Goal: Task Accomplishment & Management: Manage account settings

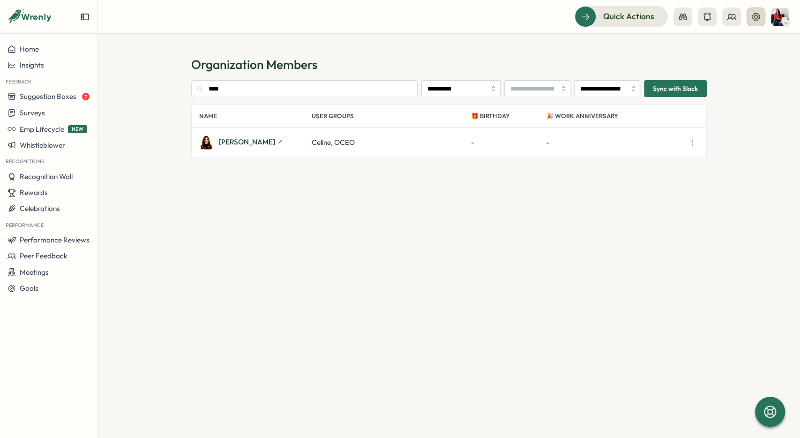
click at [749, 15] on button at bounding box center [755, 16] width 19 height 19
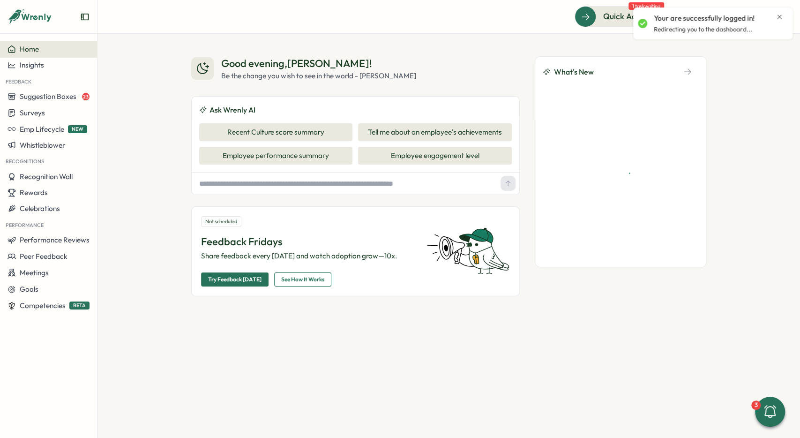
click at [784, 15] on div "Your are successfully logged in! Redirecting you to the dashboard..." at bounding box center [713, 23] width 150 height 24
click at [780, 14] on icon "Close notification" at bounding box center [778, 16] width 7 height 7
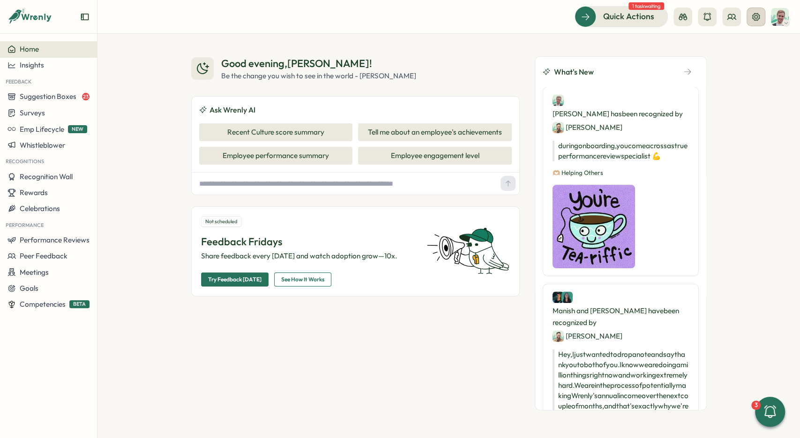
click at [751, 22] on button at bounding box center [755, 16] width 19 height 19
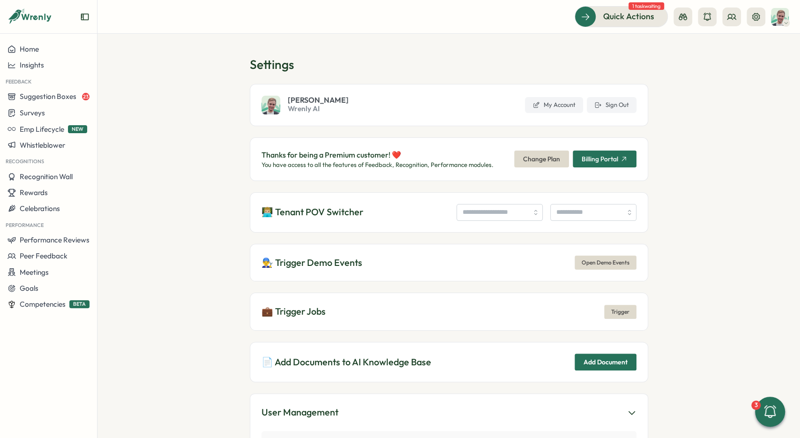
click at [478, 203] on div "👨🏼‍💻 Tenant POV Switcher" at bounding box center [449, 212] width 398 height 40
click at [480, 210] on input "search" at bounding box center [499, 212] width 86 height 17
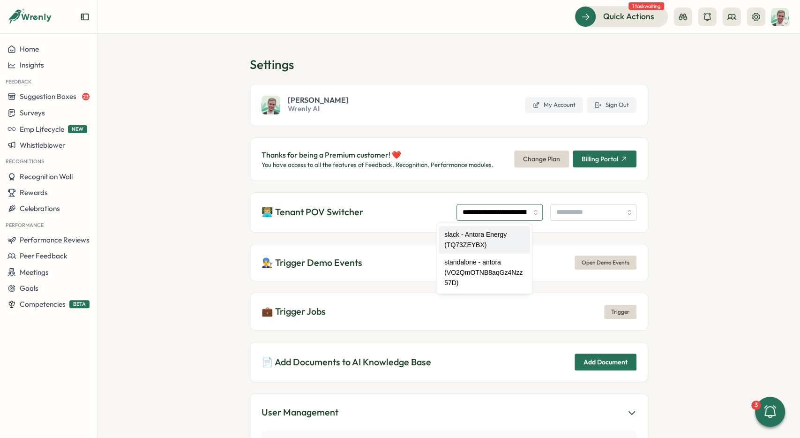
type input "**********"
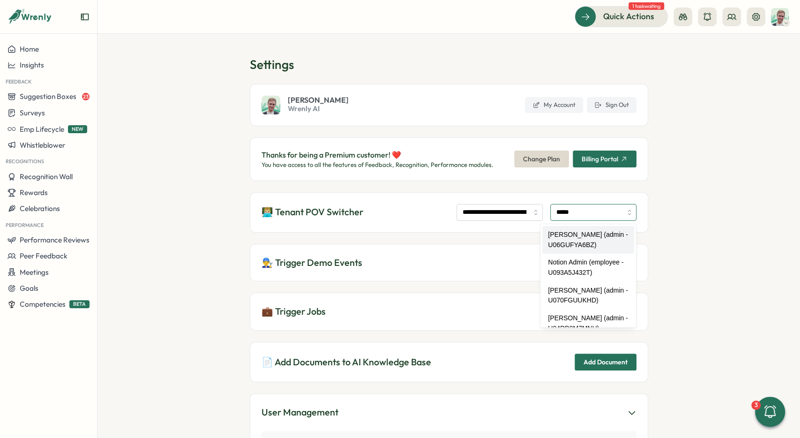
type input "**********"
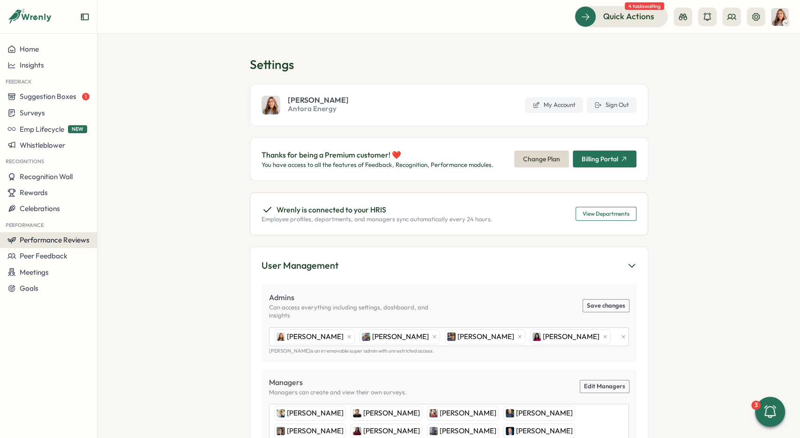
click at [73, 235] on button "Performance Reviews" at bounding box center [48, 240] width 97 height 16
click at [102, 217] on div "Reviews" at bounding box center [135, 222] width 73 height 10
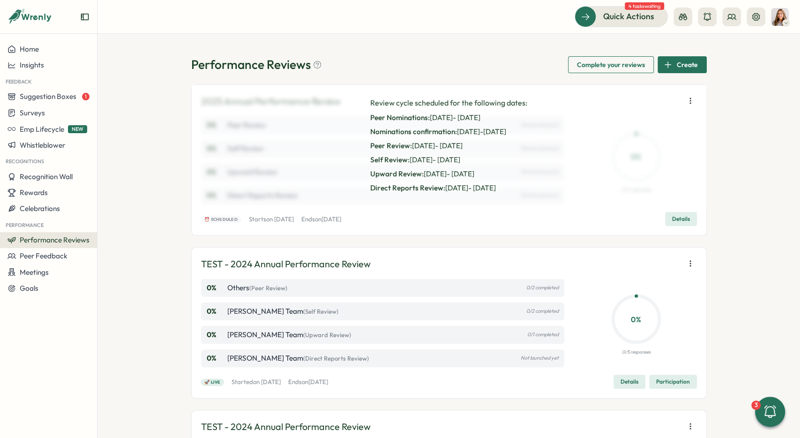
click at [682, 100] on div "Review cycle scheduled for the following dates: Peer Nominations: Oct 13 - Oct …" at bounding box center [449, 145] width 514 height 120
click at [686, 99] on icon "button" at bounding box center [689, 100] width 9 height 9
click at [652, 169] on button "Reuse template" at bounding box center [632, 165] width 90 height 16
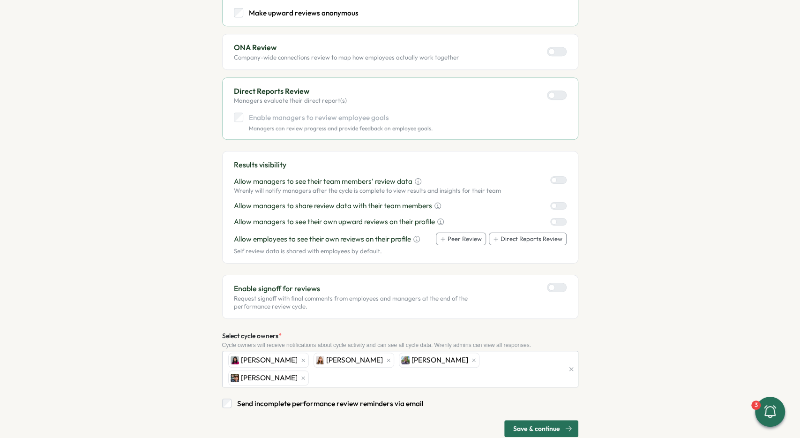
scroll to position [374, 0]
click at [561, 420] on div "Save & continue" at bounding box center [542, 428] width 59 height 16
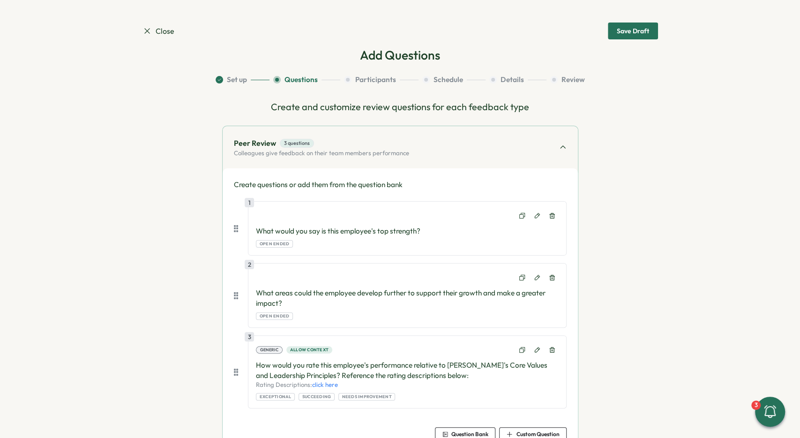
scroll to position [0, 0]
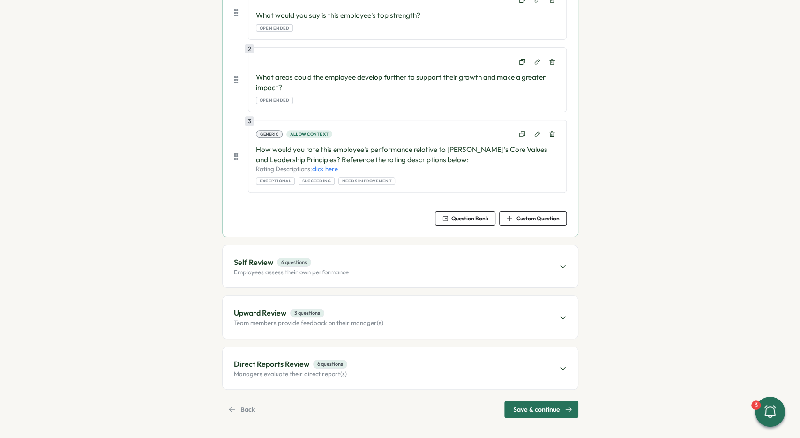
click at [530, 401] on span "Save & continue" at bounding box center [536, 409] width 47 height 16
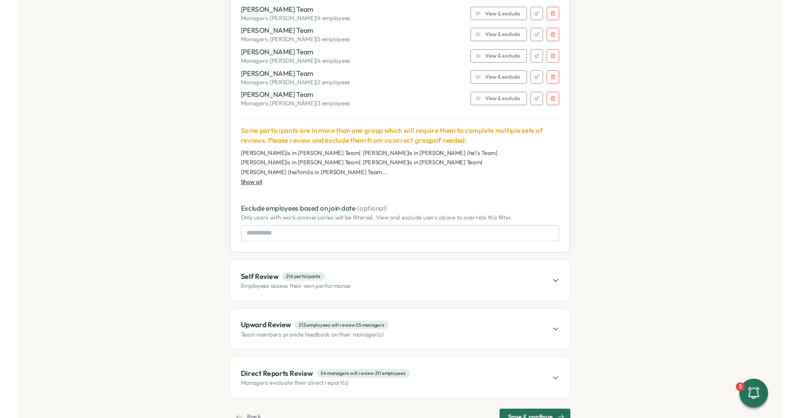
scroll to position [1518, 0]
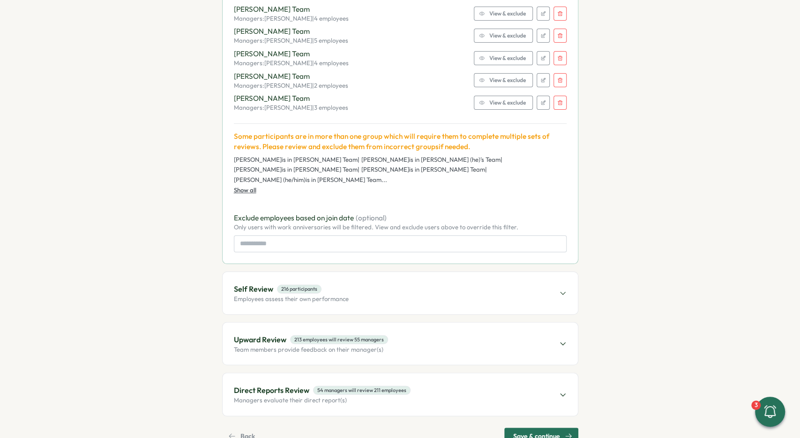
click at [248, 186] on span "Show all" at bounding box center [400, 190] width 333 height 8
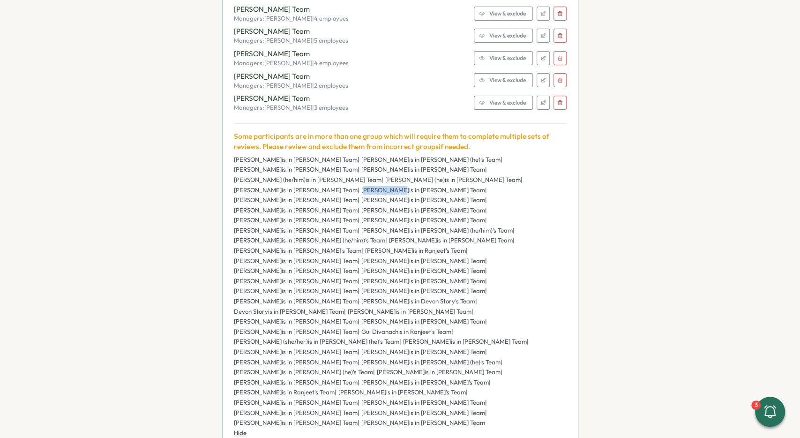
drag, startPoint x: 348, startPoint y: 163, endPoint x: 383, endPoint y: 164, distance: 34.7
click at [383, 186] on span "Jerome Pereira is in Andrew Ponec's Team |" at bounding box center [424, 190] width 126 height 8
drag, startPoint x: 345, startPoint y: 164, endPoint x: 362, endPoint y: 164, distance: 16.9
click at [362, 164] on div "Aaron Sanchez is in Dave Haines's Team | Adam Frankel is in Justin Briggs (he)'…" at bounding box center [400, 291] width 333 height 271
drag, startPoint x: 362, startPoint y: 164, endPoint x: 353, endPoint y: 164, distance: 9.4
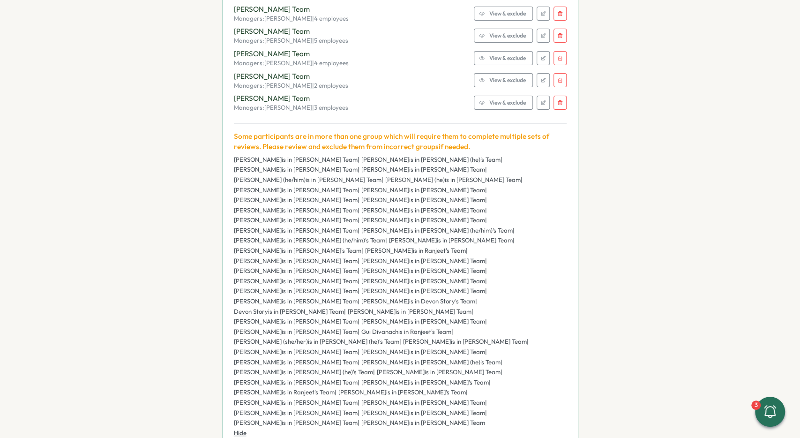
click at [361, 186] on span "Jerome Pereira is in Andrew Ponec's Team |" at bounding box center [424, 190] width 126 height 8
drag, startPoint x: 348, startPoint y: 164, endPoint x: 388, endPoint y: 165, distance: 40.8
click at [388, 186] on span "Jerome Pereira is in Andrew Ponec's Team |" at bounding box center [424, 190] width 126 height 8
drag, startPoint x: 347, startPoint y: 164, endPoint x: 387, endPoint y: 164, distance: 39.4
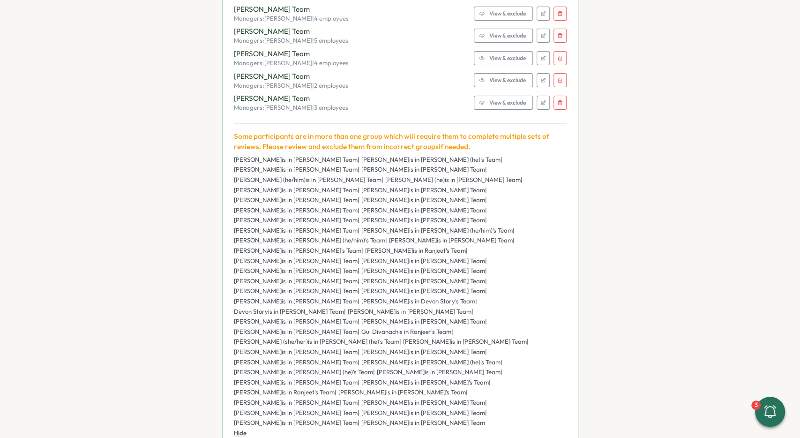
click at [387, 186] on span "Jerome Pereira is in Andrew Ponec's Team |" at bounding box center [424, 190] width 126 height 8
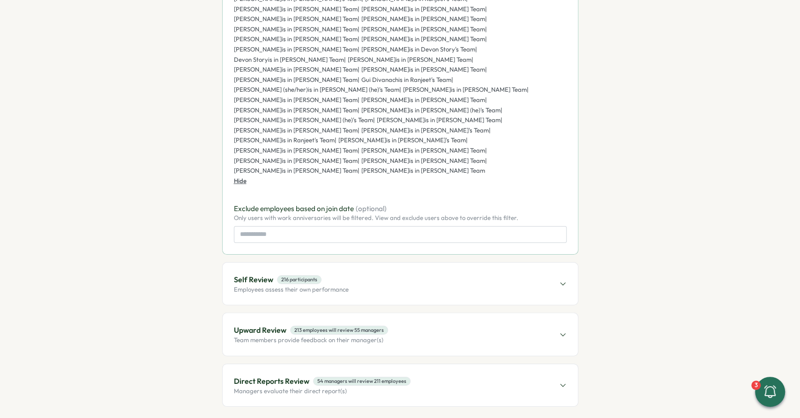
click at [446, 263] on div "Self Review 216 participants Employees assess their own performance" at bounding box center [400, 284] width 355 height 42
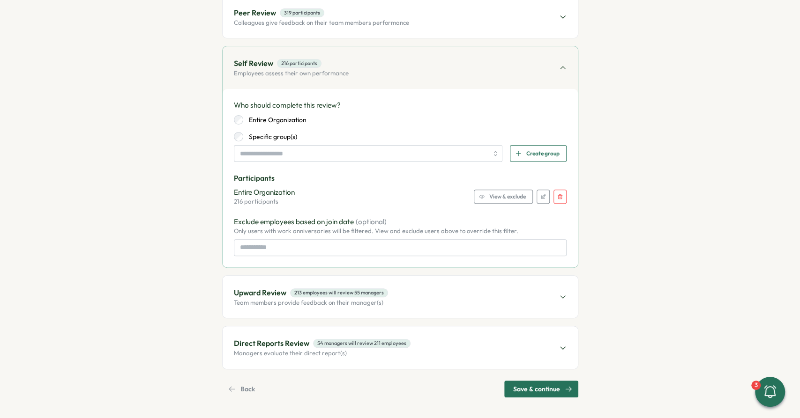
click at [431, 289] on div "Upward Review 213 employees will review 55 managers Team members provide feedba…" at bounding box center [400, 297] width 355 height 42
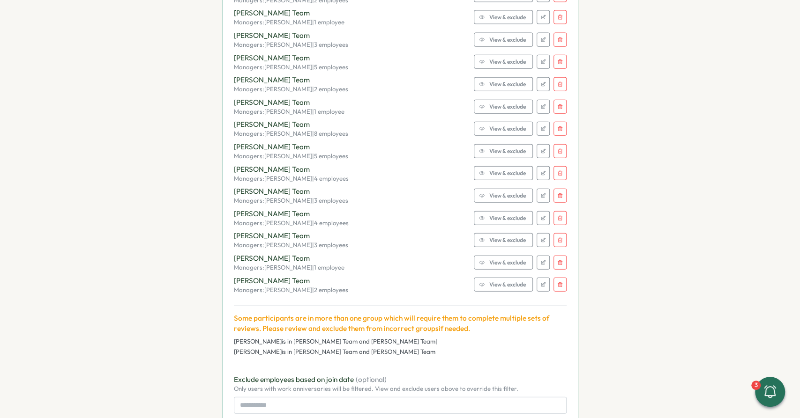
scroll to position [1465, 0]
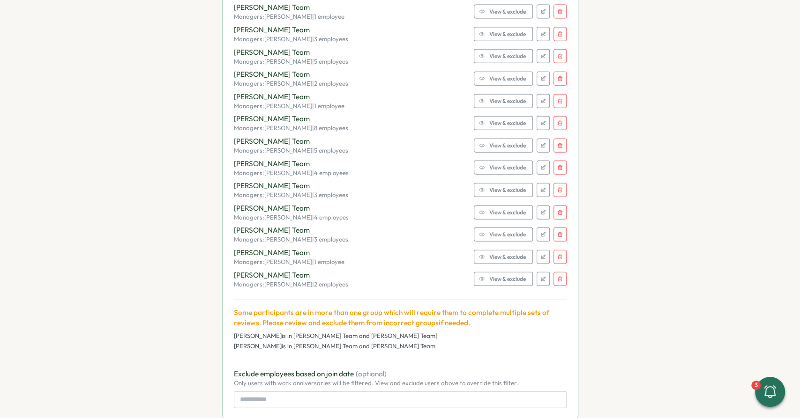
drag, startPoint x: 366, startPoint y: 308, endPoint x: 413, endPoint y: 305, distance: 47.4
click at [413, 332] on span "Scott Merrick is in Vlad Voronchikhin's Team and Vlad Voronchikhin's Team |" at bounding box center [335, 336] width 203 height 8
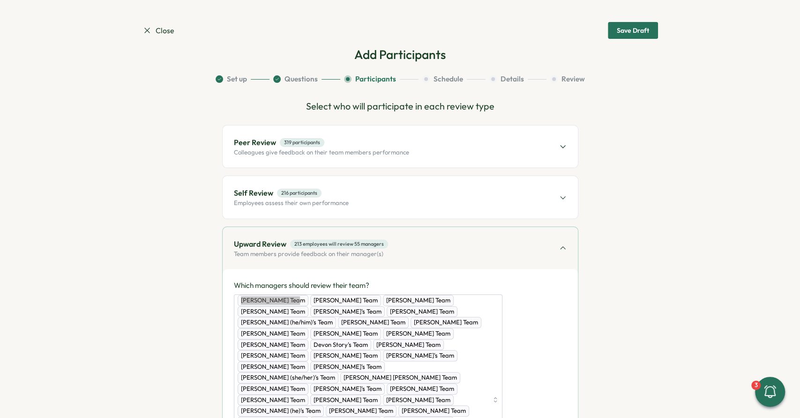
scroll to position [0, 0]
click at [152, 29] on span "Close" at bounding box center [158, 31] width 32 height 12
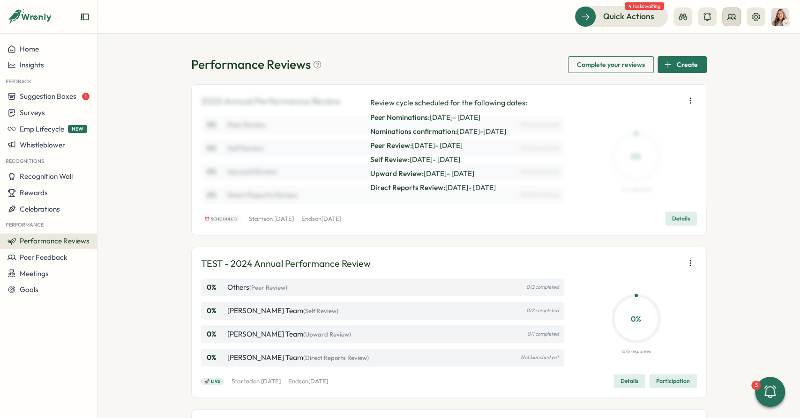
click at [726, 17] on button at bounding box center [731, 16] width 19 height 19
click at [734, 63] on div "User Groups" at bounding box center [731, 64] width 59 height 10
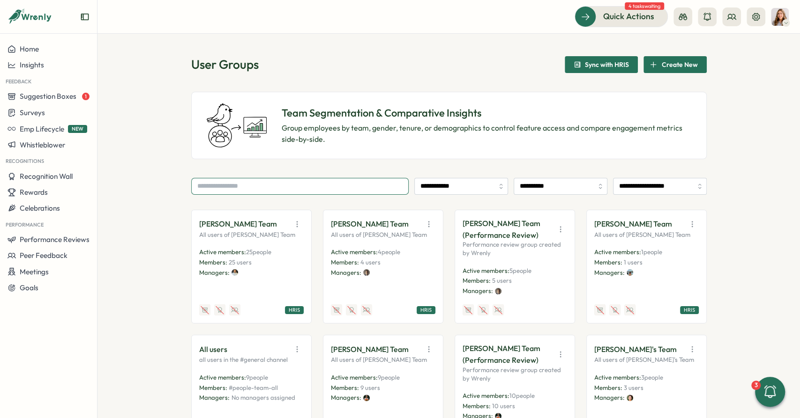
click at [327, 193] on input "text" at bounding box center [299, 186] width 217 height 17
paste input "**********"
type input "**********"
click at [171, 178] on div "**********" at bounding box center [448, 226] width 702 height 385
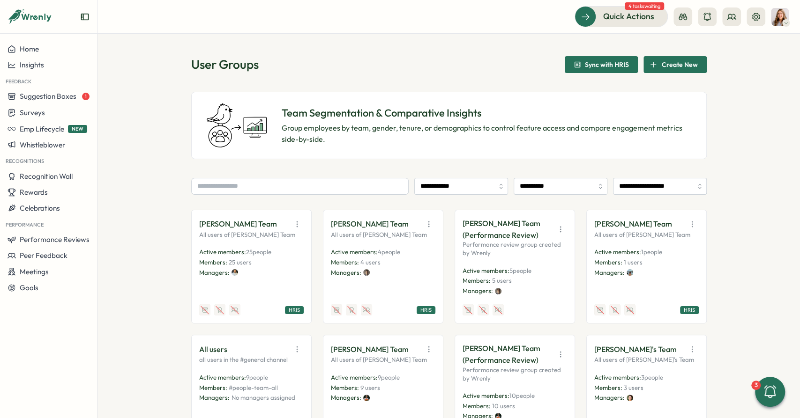
click at [277, 190] on input "text" at bounding box center [299, 186] width 217 height 17
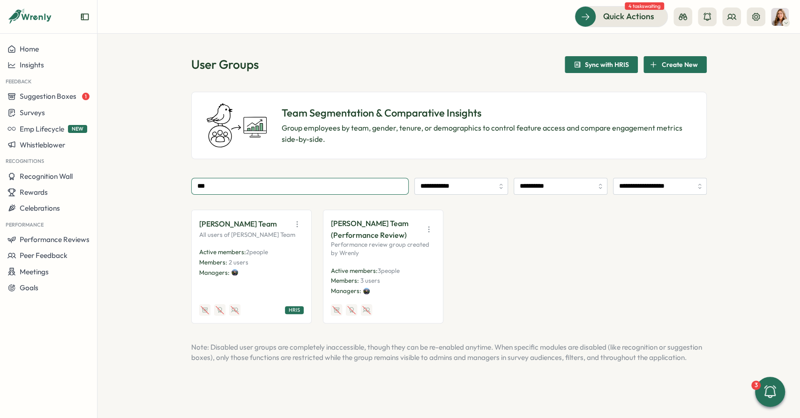
type input "***"
click at [757, 86] on div "**********" at bounding box center [448, 226] width 702 height 385
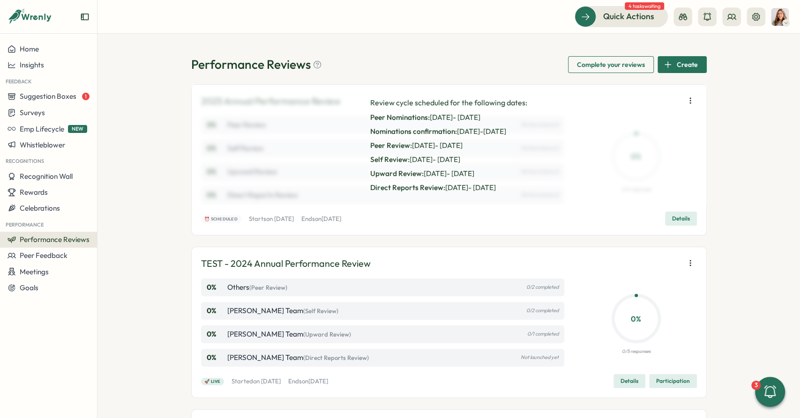
click at [694, 97] on icon "button" at bounding box center [689, 100] width 9 height 9
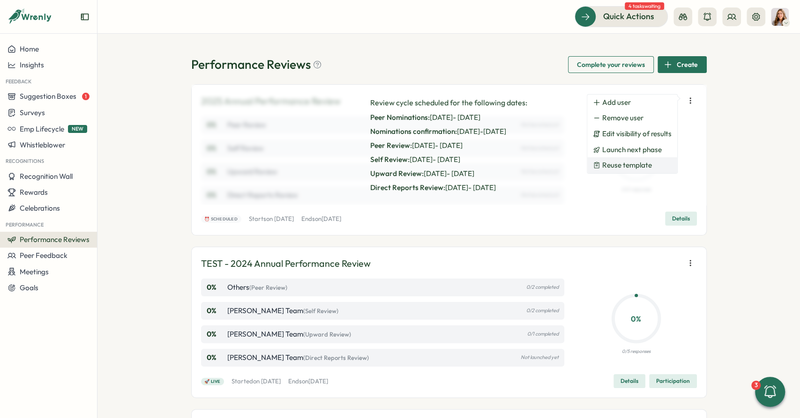
click at [658, 165] on button "Reuse template" at bounding box center [632, 165] width 90 height 16
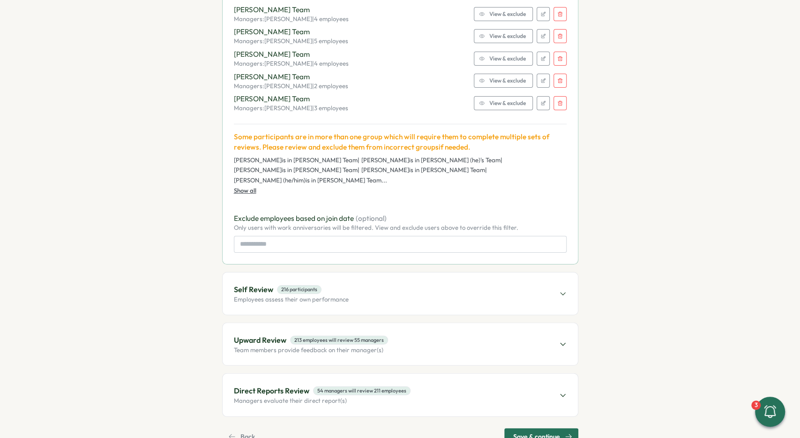
scroll to position [1518, 0]
click at [461, 373] on div "Direct Reports Review 54 managers will review 211 employees Managers evaluate t…" at bounding box center [400, 394] width 355 height 42
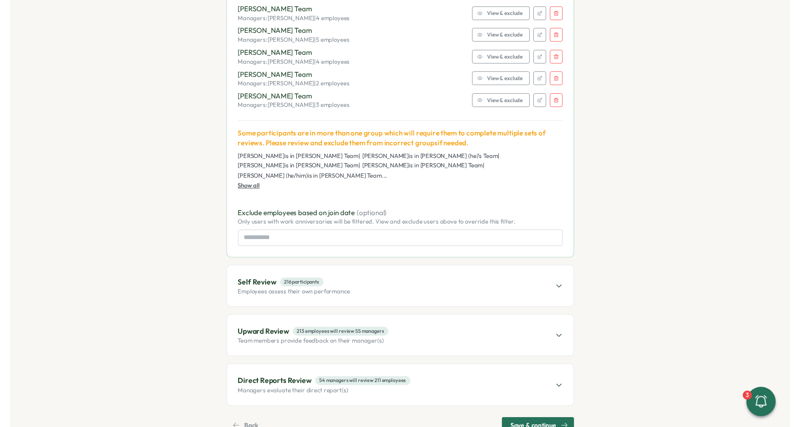
scroll to position [1429, 0]
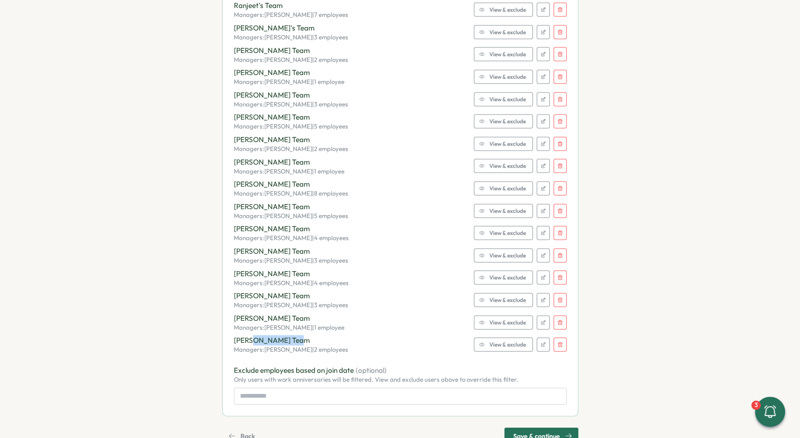
drag, startPoint x: 252, startPoint y: 313, endPoint x: 291, endPoint y: 312, distance: 39.4
click at [291, 335] on p "Vlad Voronchikhin's Team" at bounding box center [291, 340] width 114 height 10
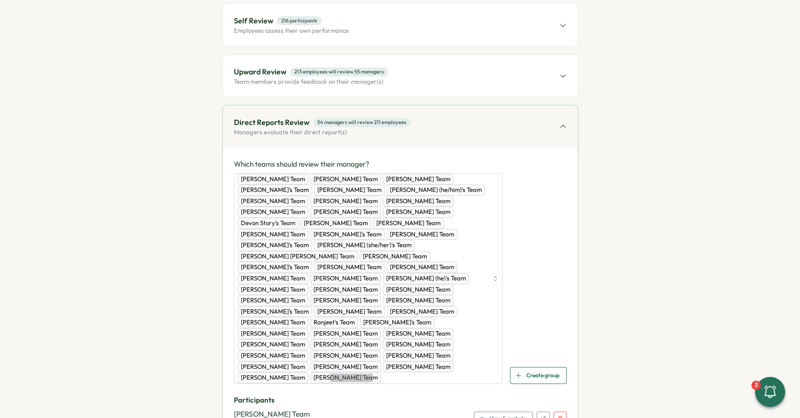
scroll to position [172, 0]
click at [450, 113] on div "Direct Reports Review 54 managers will review 211 employees Managers evaluate t…" at bounding box center [400, 127] width 355 height 42
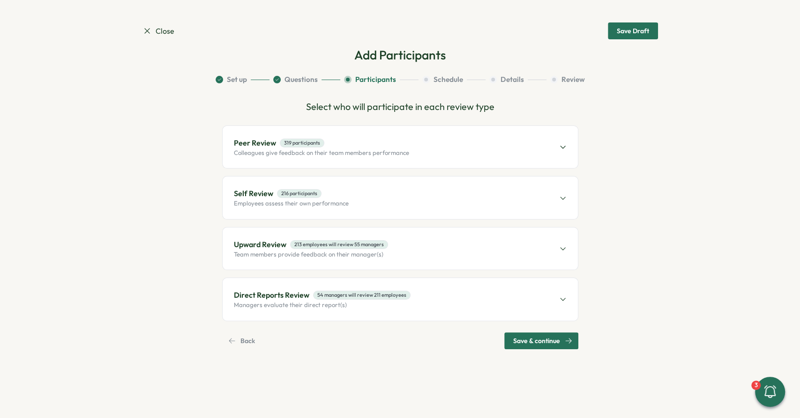
scroll to position [0, 0]
click at [436, 245] on div "Upward Review 213 employees will review 55 managers Team members provide feedba…" at bounding box center [400, 249] width 355 height 42
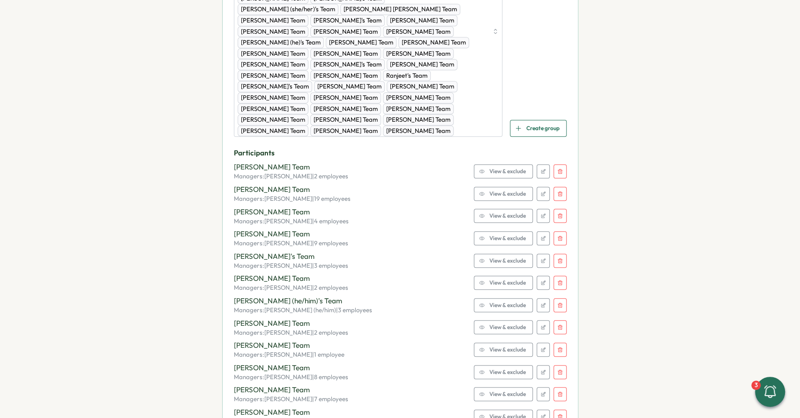
scroll to position [372, 0]
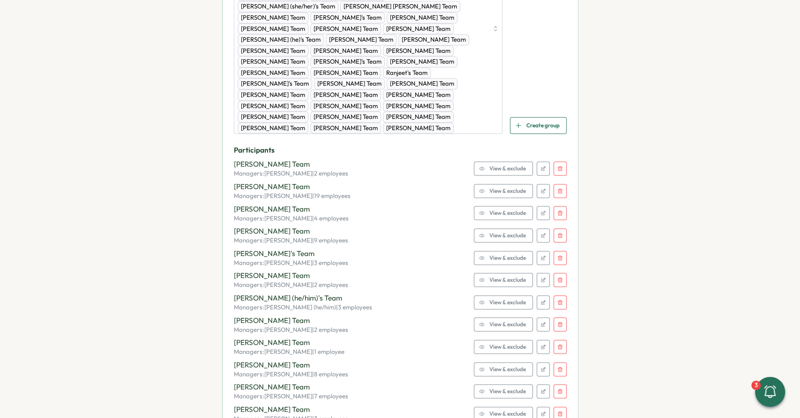
click at [248, 159] on p "Vlad Voronchikhin's Team" at bounding box center [291, 164] width 114 height 10
drag, startPoint x: 251, startPoint y: 138, endPoint x: 290, endPoint y: 135, distance: 39.4
click at [290, 159] on p "Vlad Voronchikhin's Team" at bounding box center [291, 164] width 114 height 10
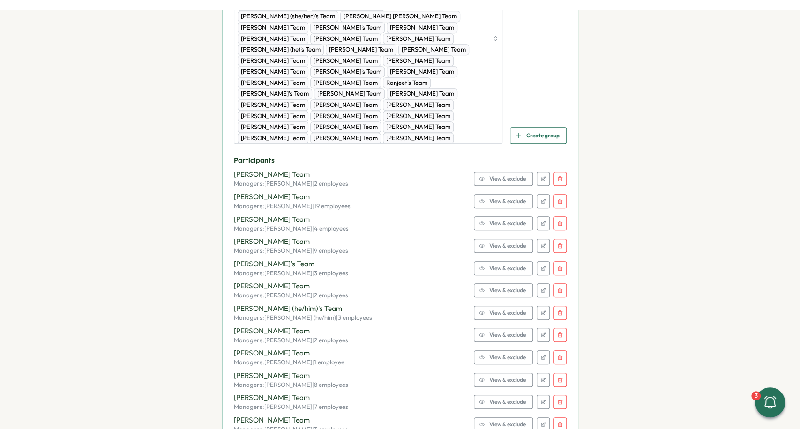
scroll to position [1503, 0]
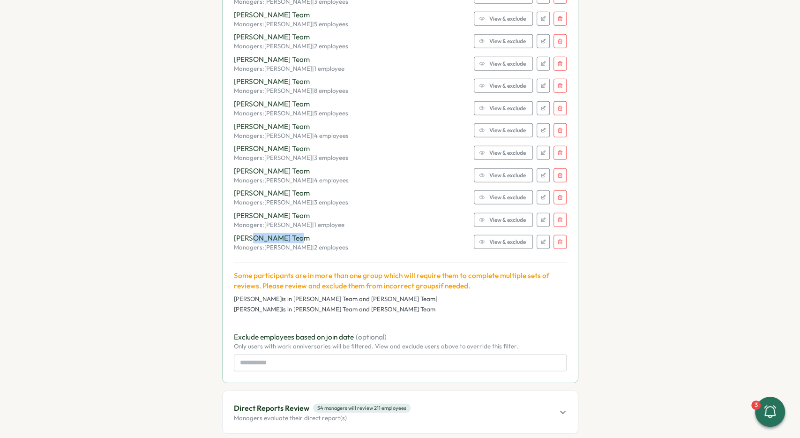
click at [501, 235] on span "View & exclude" at bounding box center [507, 241] width 37 height 13
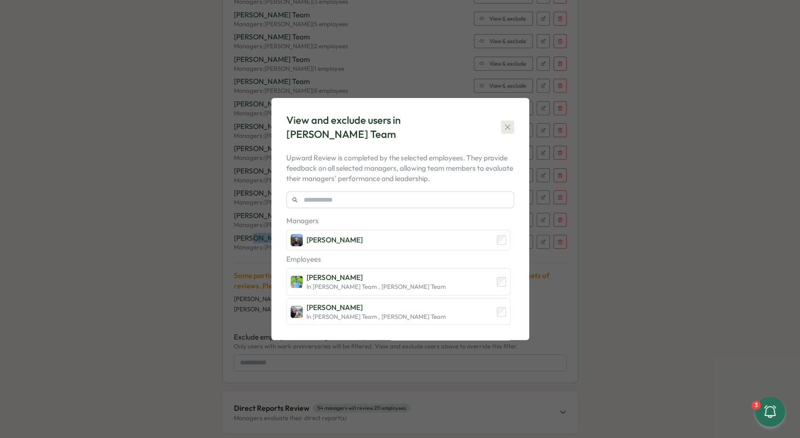
click at [512, 122] on icon "button" at bounding box center [507, 126] width 9 height 9
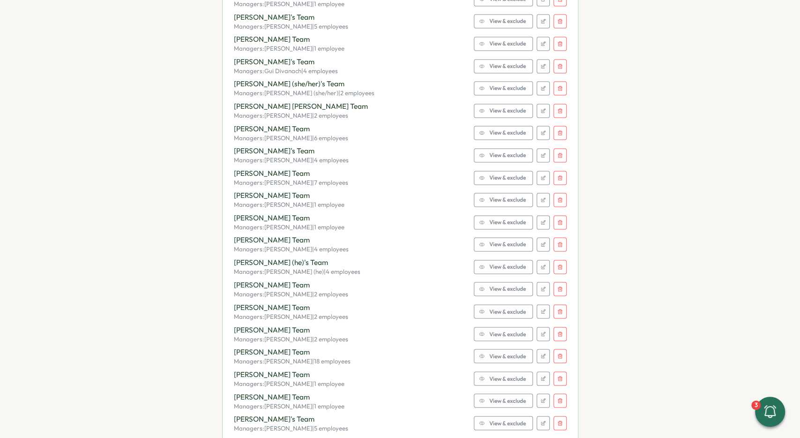
scroll to position [0, 0]
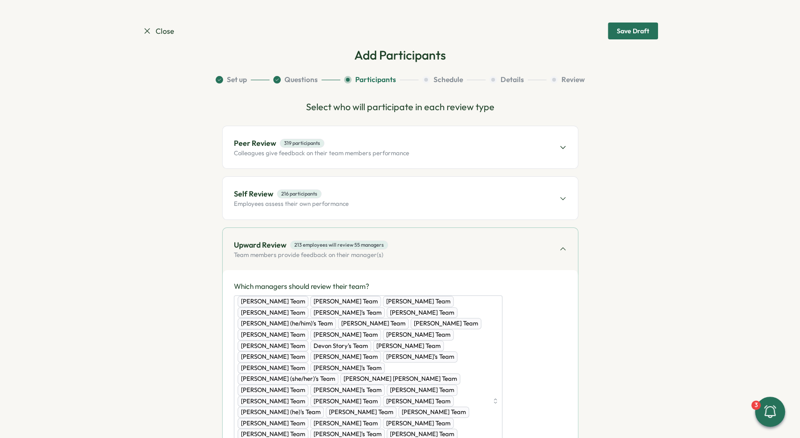
drag, startPoint x: 595, startPoint y: 327, endPoint x: 535, endPoint y: 20, distance: 312.2
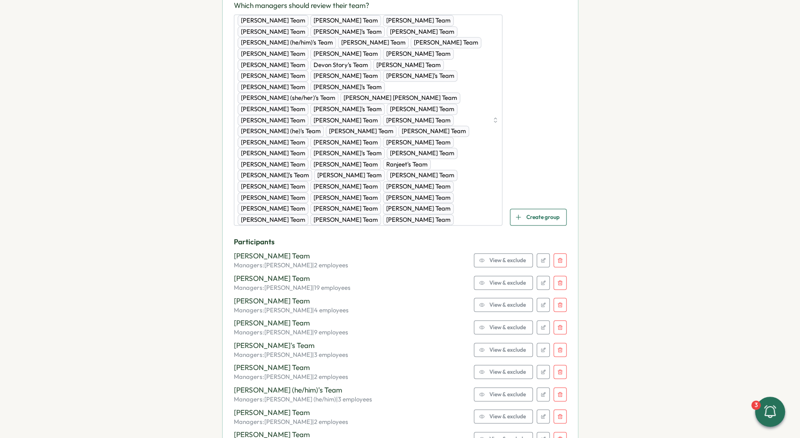
scroll to position [281, 0]
click at [505, 253] on span "View & exclude" at bounding box center [507, 259] width 37 height 13
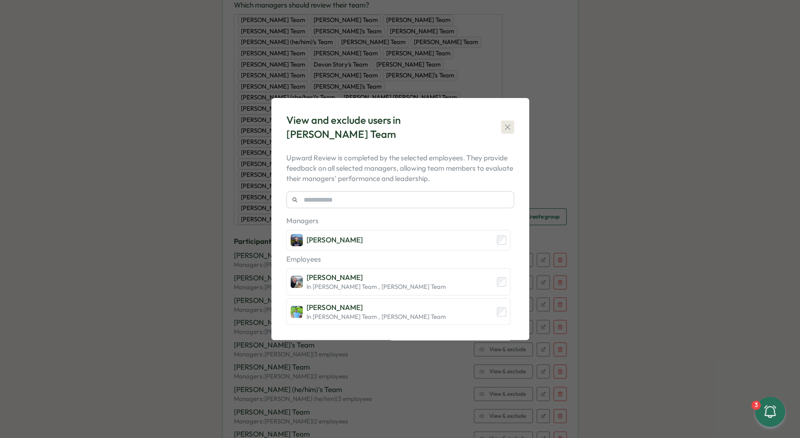
click at [505, 122] on icon "button" at bounding box center [507, 126] width 9 height 9
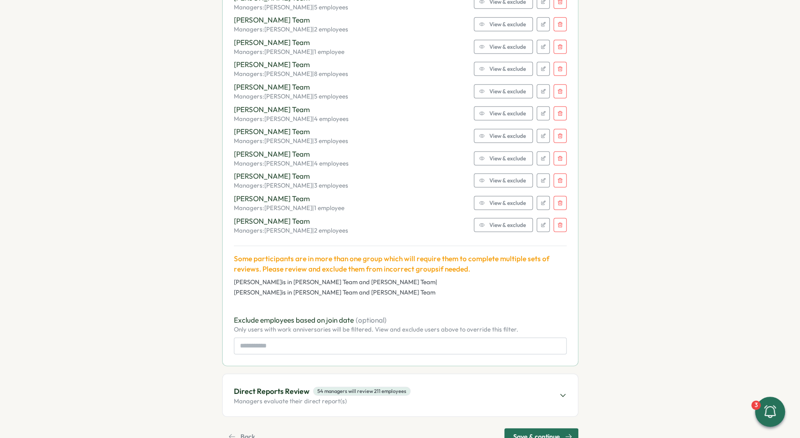
scroll to position [1520, 0]
click at [358, 396] on p "Managers evaluate their direct report(s)" at bounding box center [322, 400] width 177 height 8
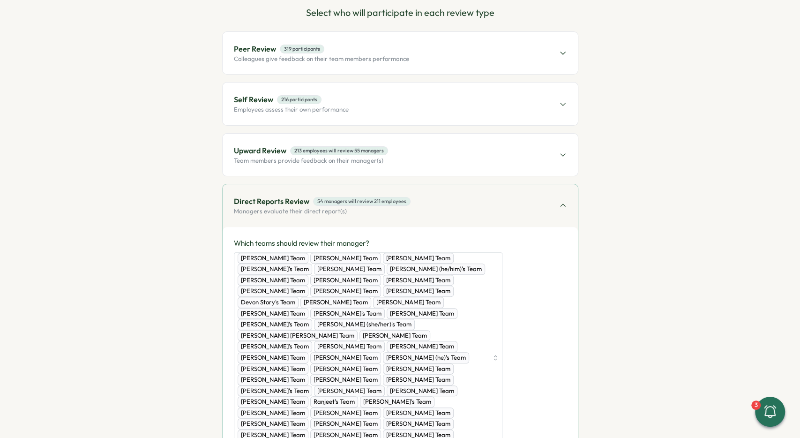
scroll to position [94, 0]
click at [386, 208] on p "Managers evaluate their direct report(s)" at bounding box center [322, 212] width 177 height 8
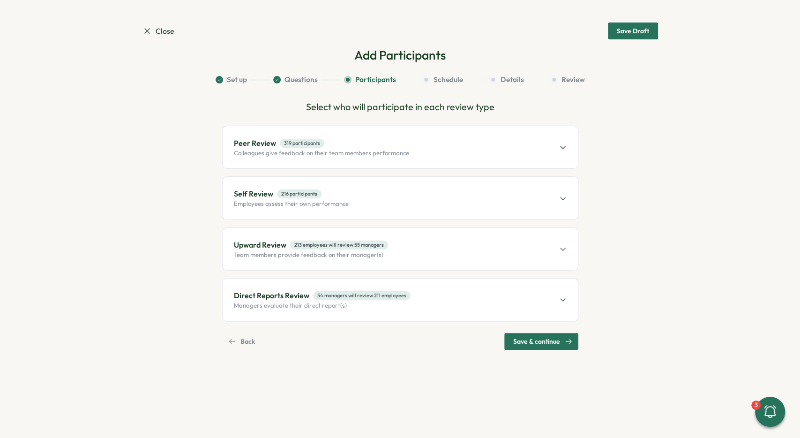
scroll to position [0, 0]
click at [389, 152] on p "Colleagues give feedback on their team members performance" at bounding box center [321, 153] width 175 height 8
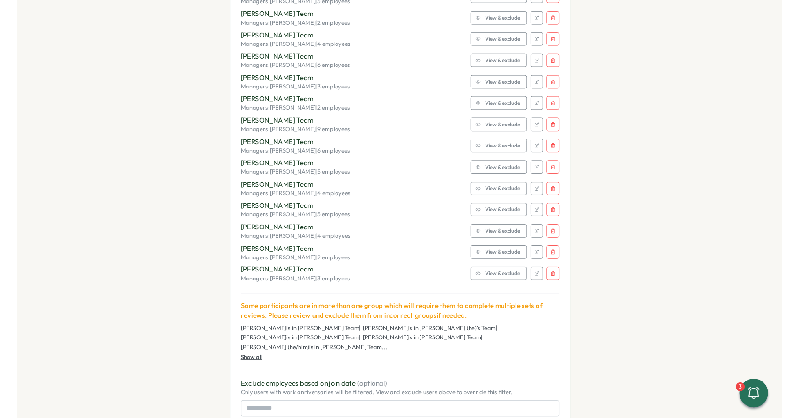
scroll to position [1335, 0]
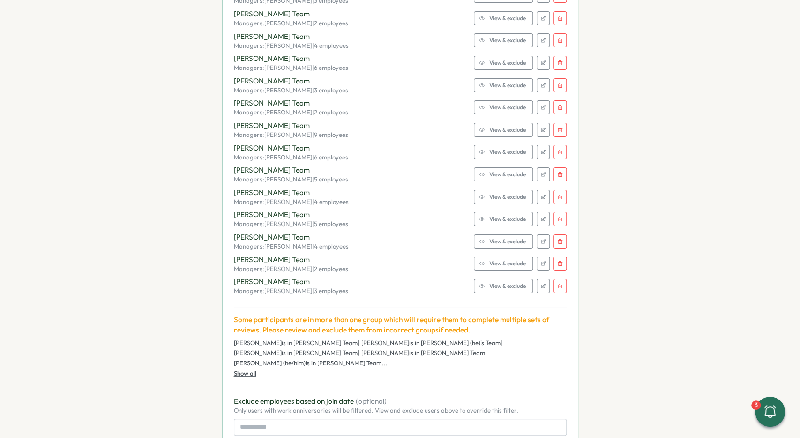
click at [242, 369] on span "Show all" at bounding box center [400, 373] width 333 height 8
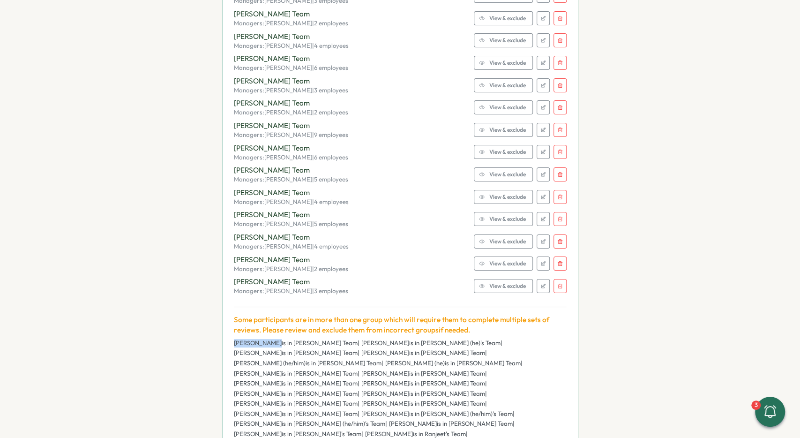
drag, startPoint x: 235, startPoint y: 319, endPoint x: 274, endPoint y: 319, distance: 39.4
copy span "Aaron Sanchez"
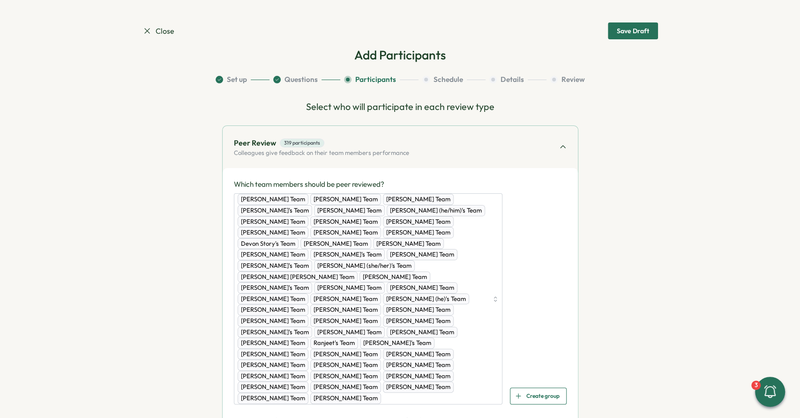
scroll to position [207, 0]
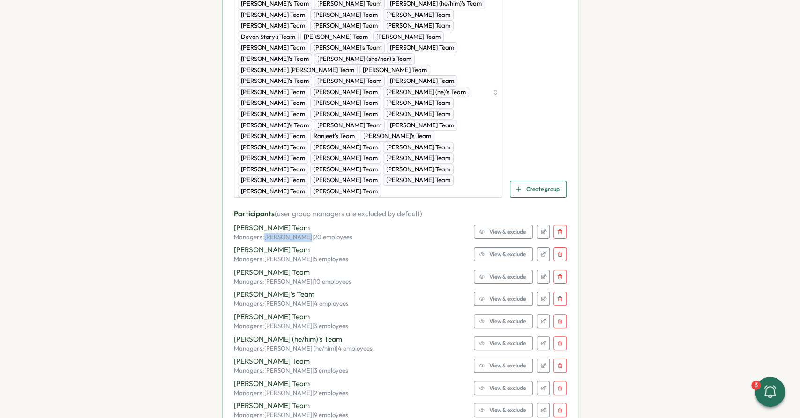
click at [504, 225] on button "View & exclude" at bounding box center [503, 232] width 59 height 14
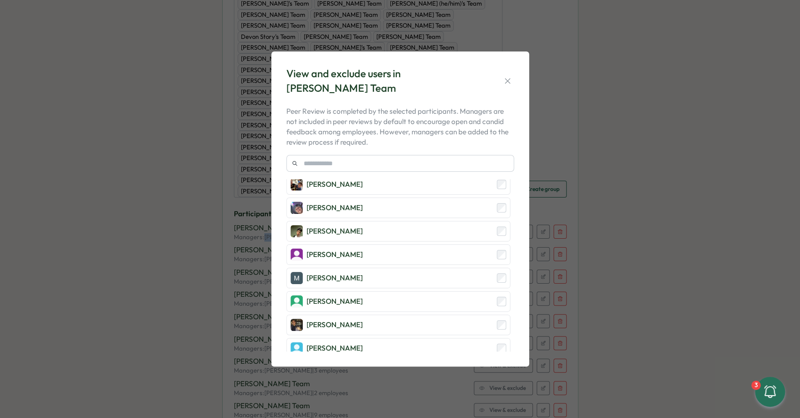
scroll to position [352, 0]
click at [508, 83] on icon "button" at bounding box center [507, 80] width 9 height 9
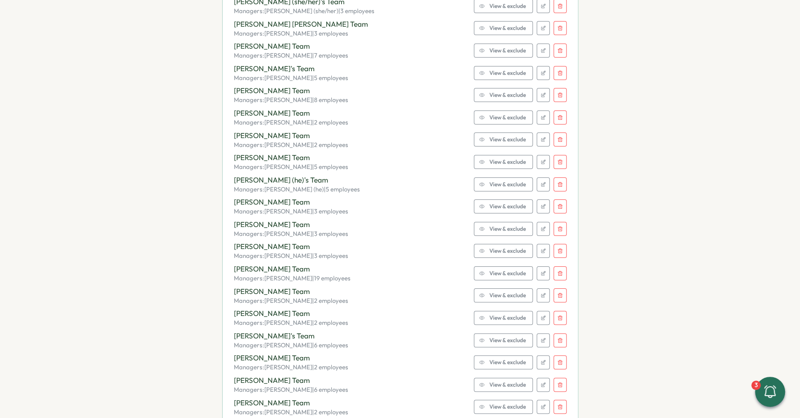
scroll to position [856, 0]
click at [502, 176] on div "Justin Briggs (he)'s Team Managers: Justin Briggs (he) | 5 employees View & exc…" at bounding box center [400, 185] width 333 height 19
click at [500, 178] on span "View & exclude" at bounding box center [507, 184] width 37 height 13
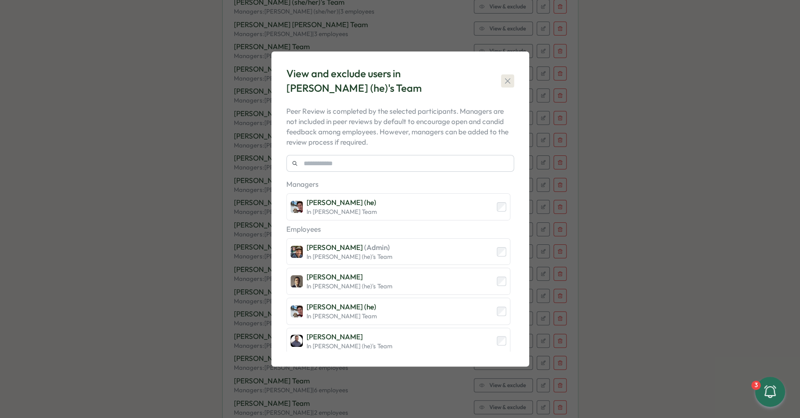
click at [511, 75] on button "button" at bounding box center [507, 80] width 13 height 13
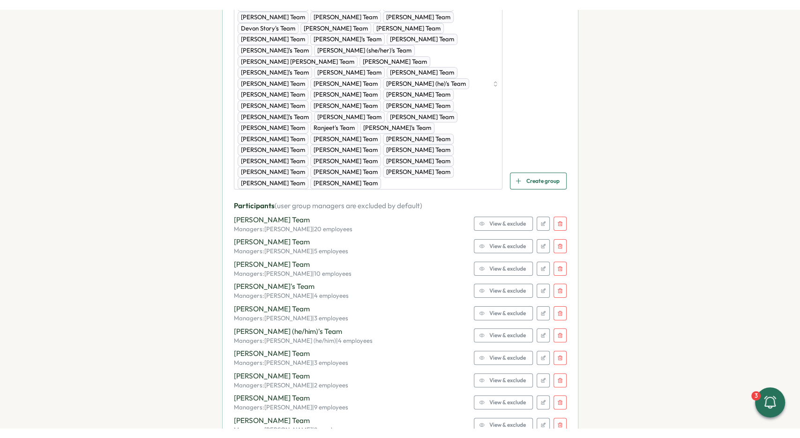
scroll to position [224, 0]
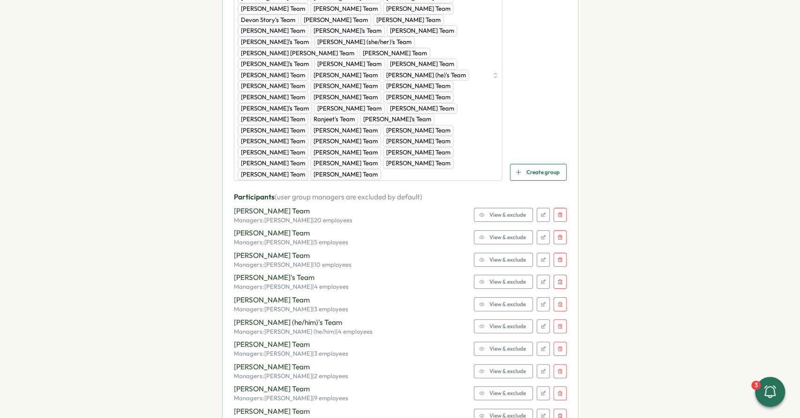
click at [528, 206] on div "Aaron Sanchez's Team Managers: Aaron Sanchez | 20 employees View & exclude" at bounding box center [400, 215] width 333 height 19
click at [528, 208] on button "View & exclude" at bounding box center [503, 215] width 59 height 14
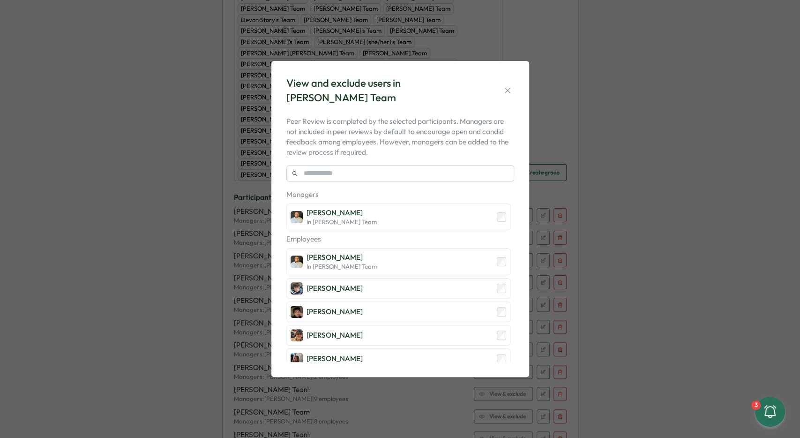
click at [510, 87] on icon "button" at bounding box center [507, 90] width 9 height 9
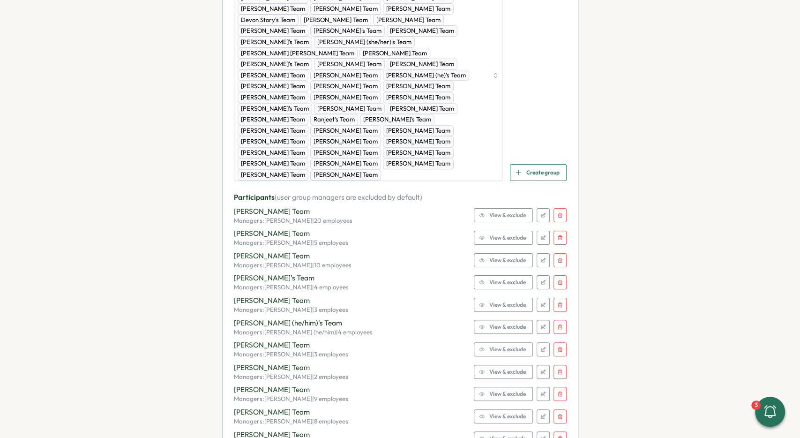
scroll to position [0, 0]
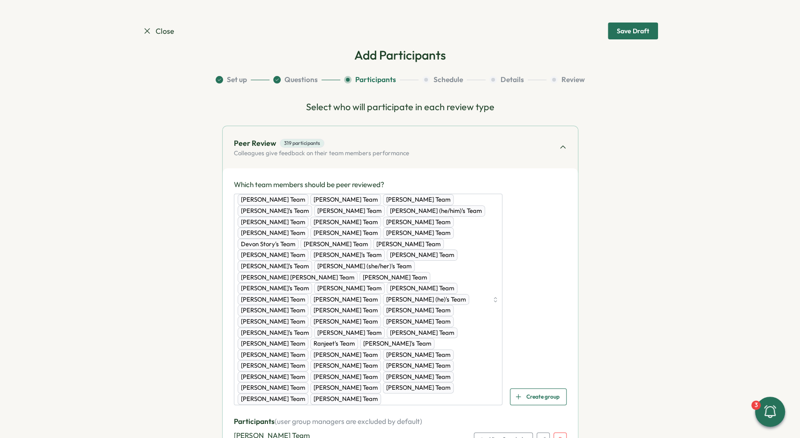
drag, startPoint x: 635, startPoint y: 249, endPoint x: 603, endPoint y: 24, distance: 226.7
click at [161, 30] on span "Close" at bounding box center [158, 31] width 32 height 12
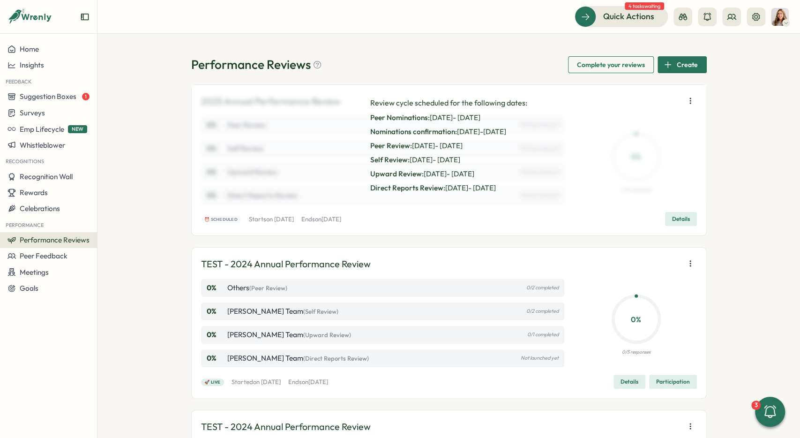
click at [689, 103] on icon "button" at bounding box center [689, 100] width 9 height 9
click at [644, 160] on button "Reuse template" at bounding box center [632, 165] width 90 height 16
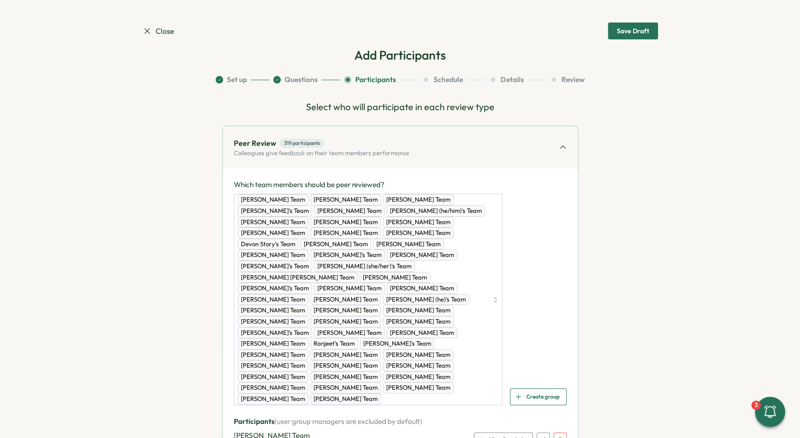
click at [462, 134] on div "Peer Review 319 participants Colleagues give feedback on their team members per…" at bounding box center [400, 147] width 355 height 42
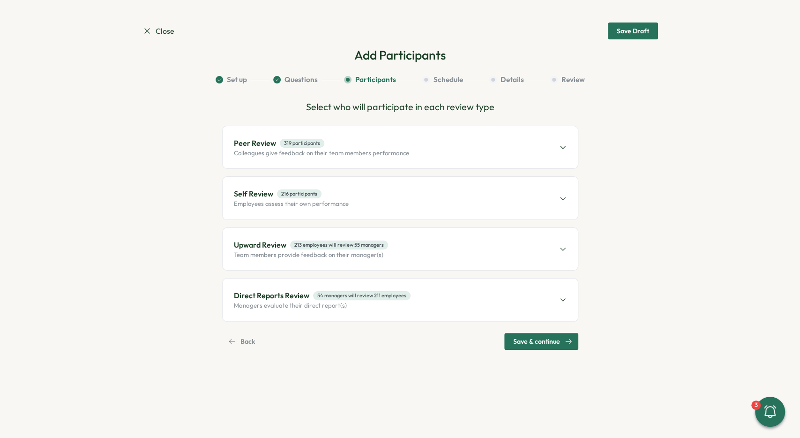
click at [408, 196] on div "Self Review 216 participants Employees assess their own performance" at bounding box center [400, 198] width 355 height 42
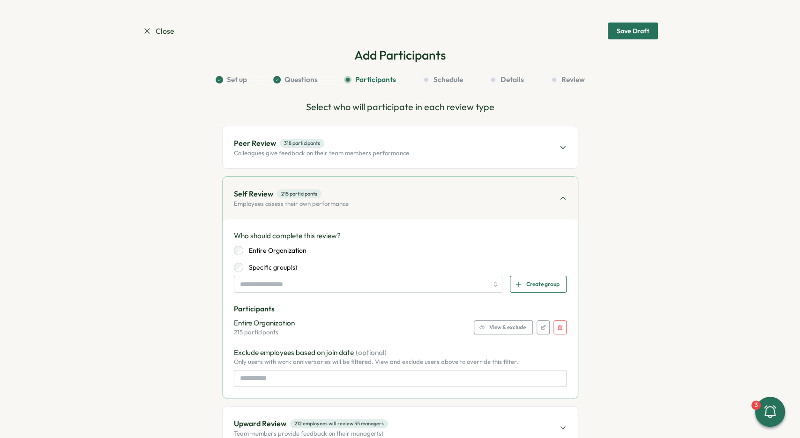
click at [408, 196] on div "Self Review 215 participants Employees assess their own performance" at bounding box center [400, 198] width 355 height 42
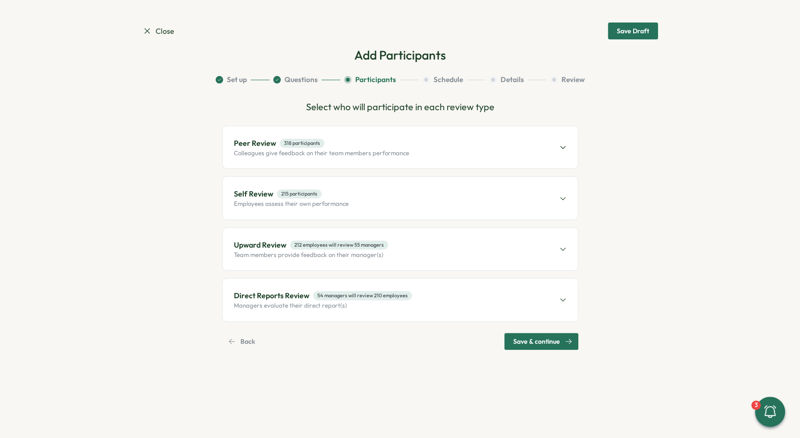
click at [405, 244] on div "Upward Review 212 employees will review 55 managers Team members provide feedba…" at bounding box center [400, 249] width 355 height 42
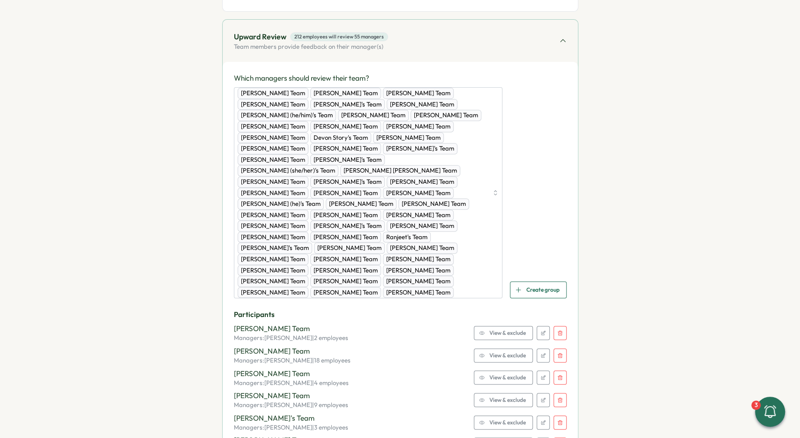
scroll to position [211, 0]
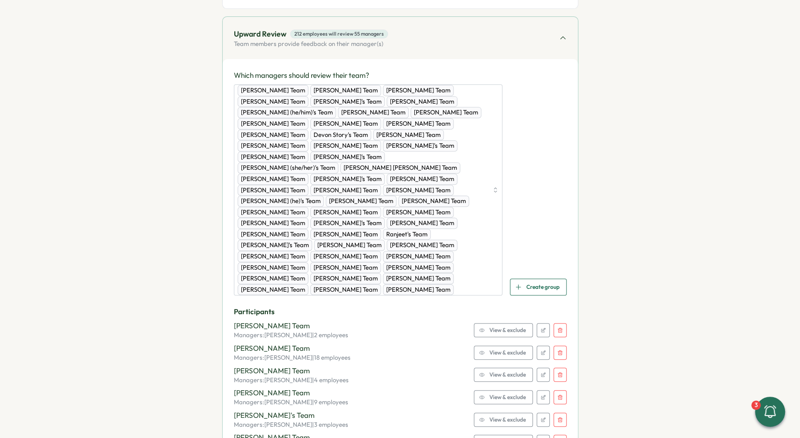
drag, startPoint x: 234, startPoint y: 299, endPoint x: 314, endPoint y: 299, distance: 80.6
click at [314, 320] on p "Vlad Voronchikhin's Team" at bounding box center [291, 325] width 114 height 10
copy p "Vlad Voronchikhin's Team"
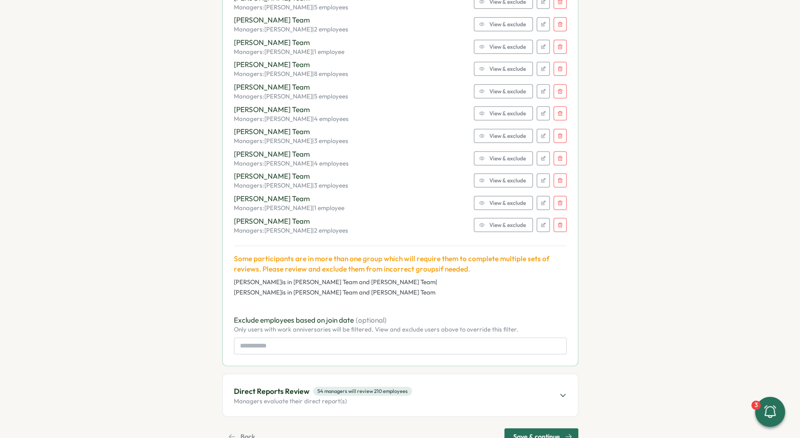
scroll to position [1520, 0]
click at [437, 373] on div "Direct Reports Review 54 managers will review 210 employees Managers evaluate t…" at bounding box center [400, 394] width 355 height 42
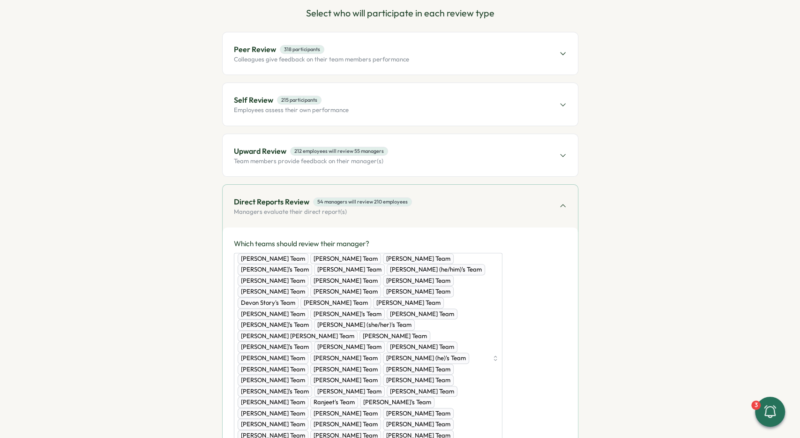
scroll to position [0, 0]
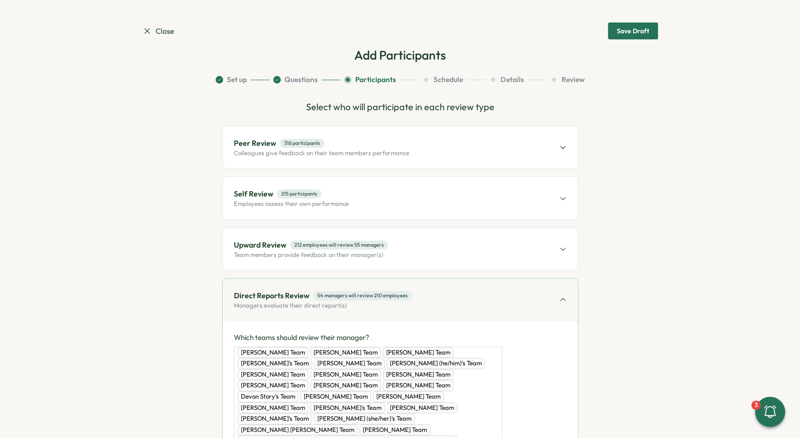
drag, startPoint x: 162, startPoint y: 222, endPoint x: 174, endPoint y: 57, distance: 164.9
click at [163, 30] on span "Close" at bounding box center [158, 31] width 32 height 12
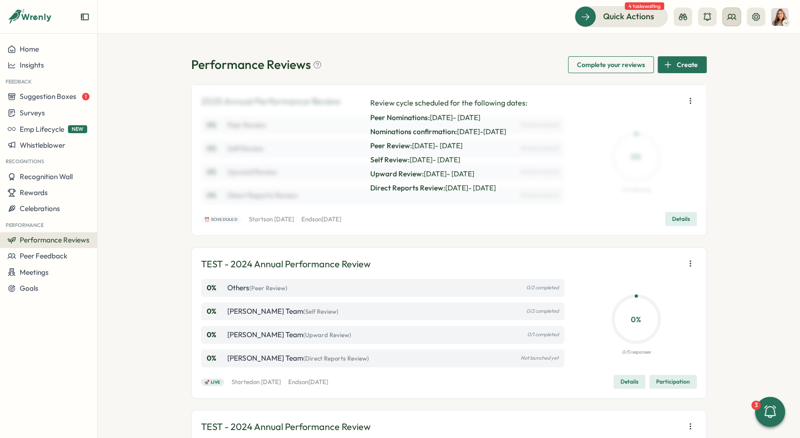
click at [736, 16] on button at bounding box center [731, 16] width 19 height 19
click at [740, 46] on div "Org Members" at bounding box center [731, 46] width 59 height 10
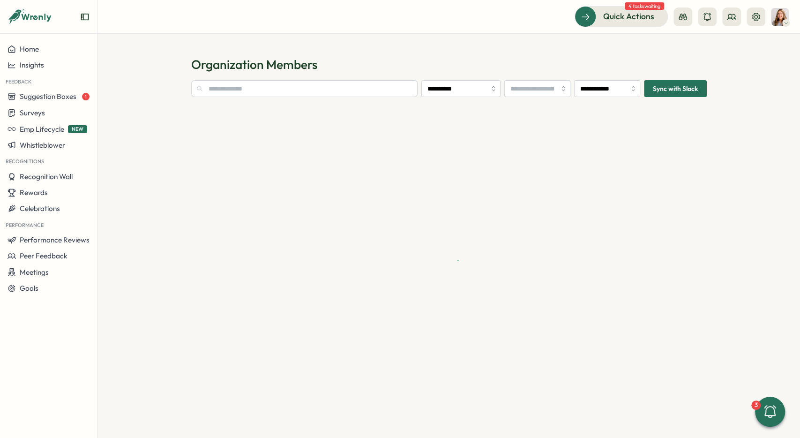
type input "**********"
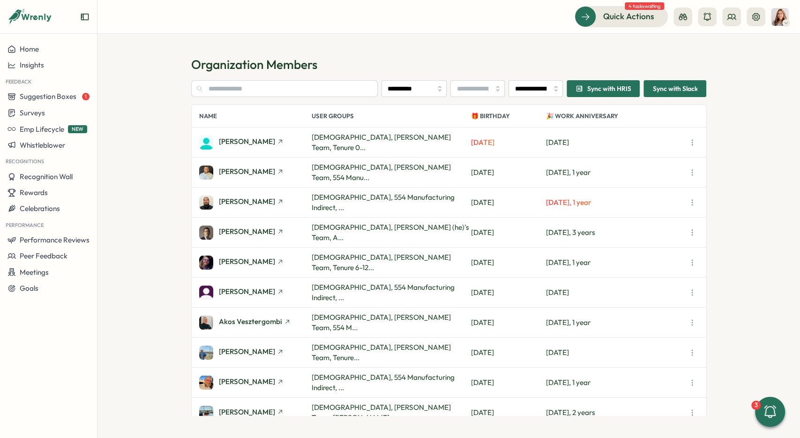
click at [576, 118] on p "🎉 Work Anniversary" at bounding box center [616, 116] width 140 height 22
click at [38, 206] on span "Celebrations" at bounding box center [40, 208] width 40 height 9
click at [740, 12] on button at bounding box center [731, 16] width 19 height 19
click at [732, 36] on div "Org Members User Groups User Activities" at bounding box center [731, 64] width 86 height 66
click at [733, 42] on div "Org Members" at bounding box center [731, 46] width 59 height 10
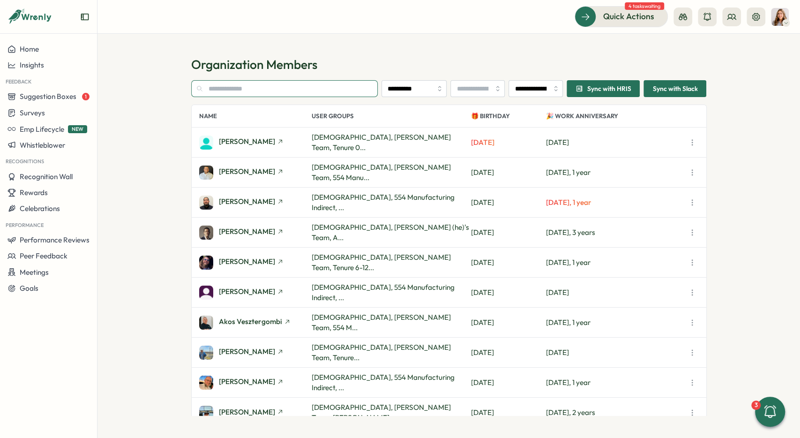
click at [291, 91] on input "text" at bounding box center [284, 88] width 187 height 17
paste input "****"
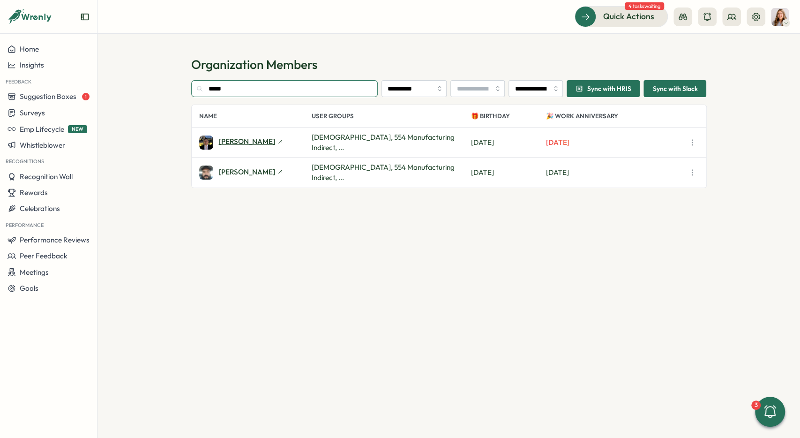
type input "****"
click at [272, 141] on span "Luis Dominik Reyes" at bounding box center [247, 141] width 56 height 7
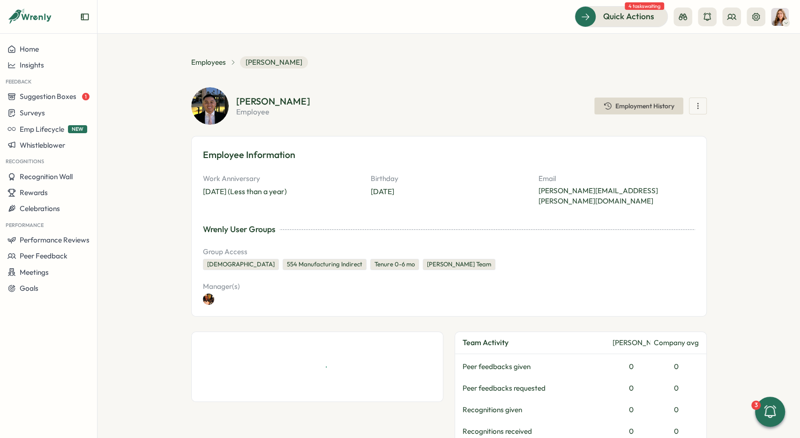
click at [164, 134] on section "Employees Luis Dominik Reyes Luis Dominik Reyes employee Employment History Emp…" at bounding box center [448, 236] width 702 height 404
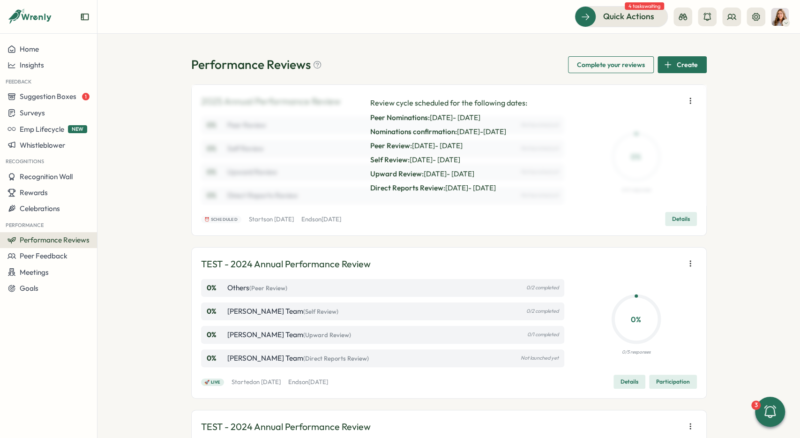
click at [673, 218] on span "Details" at bounding box center [681, 218] width 18 height 13
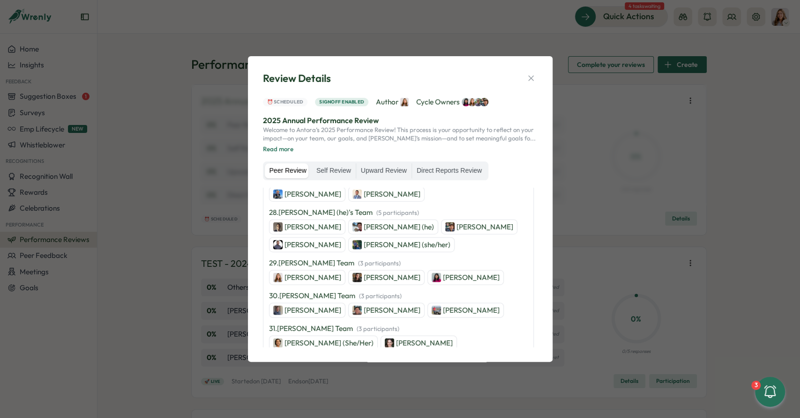
scroll to position [357, 0]
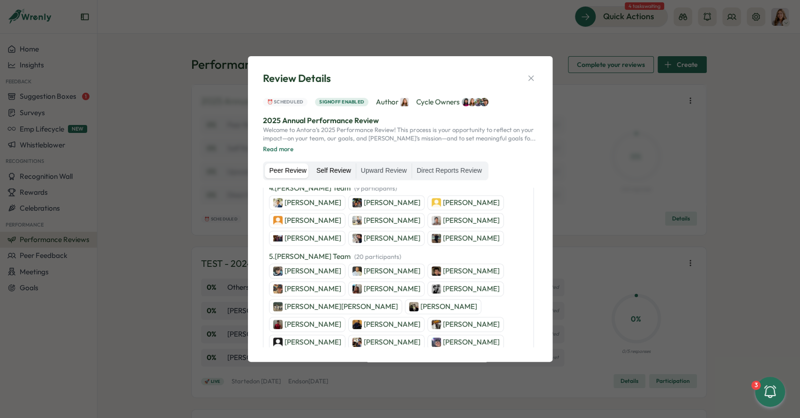
click at [335, 167] on label "Self Review" at bounding box center [334, 171] width 44 height 15
click at [331, 167] on label "Self Review" at bounding box center [334, 171] width 44 height 15
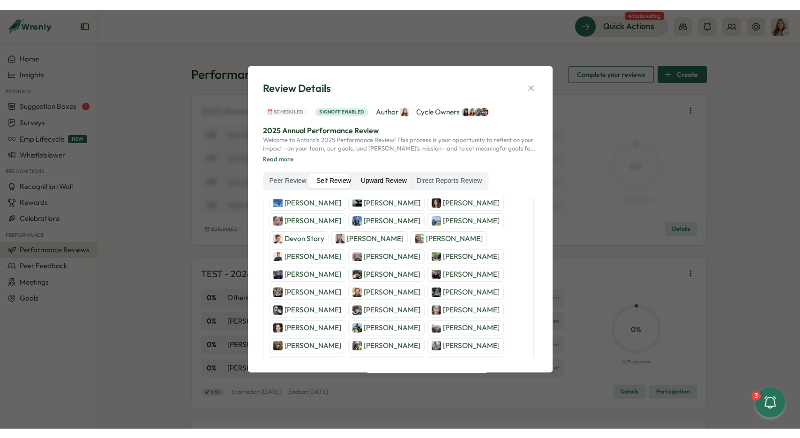
scroll to position [184, 0]
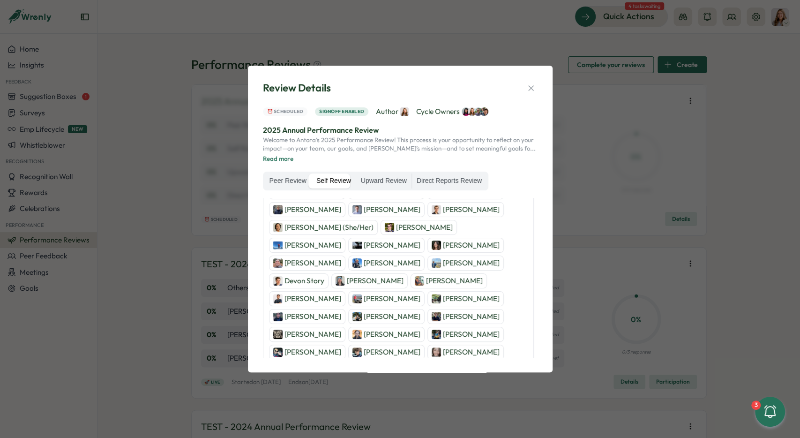
click at [388, 164] on div "⏰ Scheduled Signoff enabled Author Cycle Owners 2025 Annual Performance Review …" at bounding box center [400, 231] width 275 height 250
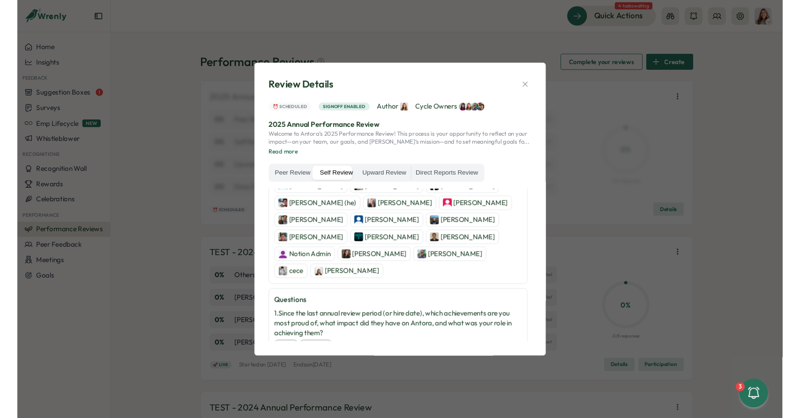
scroll to position [1356, 0]
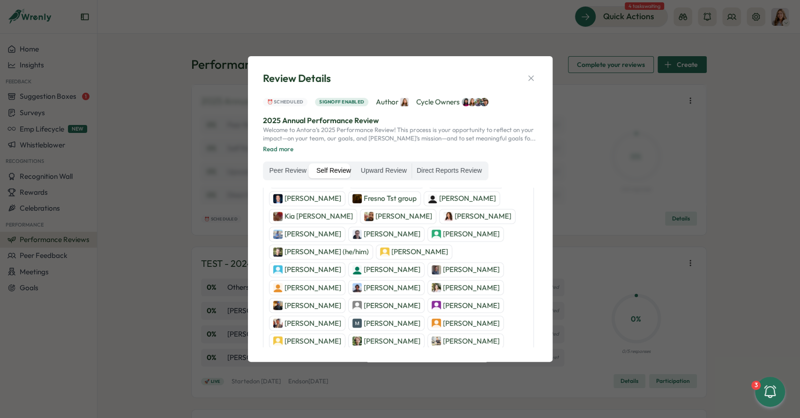
click at [453, 186] on div "Peer Review Self Review Upward Review Direct Reports Review Schedule 21 Oct, 20…" at bounding box center [400, 255] width 275 height 186
click at [346, 147] on div "Welcome to Antora’s 2025 Performance Review! This process is your opportunity t…" at bounding box center [400, 140] width 275 height 28
click at [513, 177] on div "Peer Review Self Review Upward Review Direct Reports Review Schedule 21 Oct, 20…" at bounding box center [400, 255] width 275 height 186
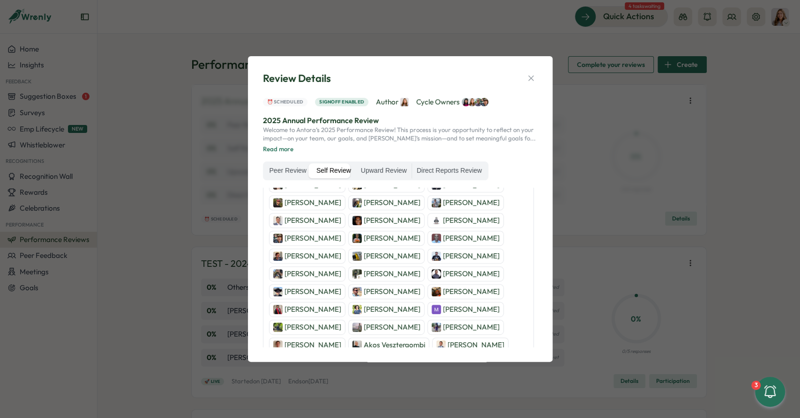
click at [499, 186] on div "Peer Review Self Review Upward Review Direct Reports Review Schedule 21 Oct, 20…" at bounding box center [400, 255] width 275 height 186
click at [511, 171] on div "Peer Review Self Review Upward Review Direct Reports Review Schedule 21 Oct, 20…" at bounding box center [400, 255] width 275 height 186
click at [462, 139] on p "Welcome to Antora’s 2025 Performance Review! This process is your opportunity t…" at bounding box center [400, 134] width 275 height 16
click at [450, 133] on p "Welcome to Antora’s 2025 Performance Review! This process is your opportunity t…" at bounding box center [400, 134] width 275 height 16
click at [445, 127] on p "Welcome to Antora’s 2025 Performance Review! This process is your opportunity t…" at bounding box center [400, 134] width 275 height 16
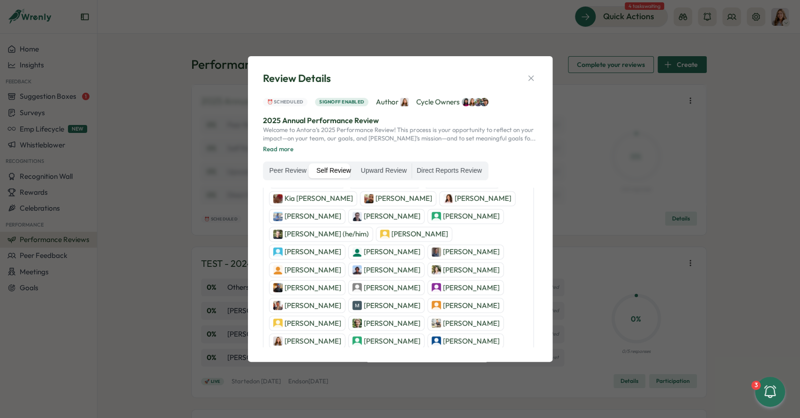
scroll to position [1145, 0]
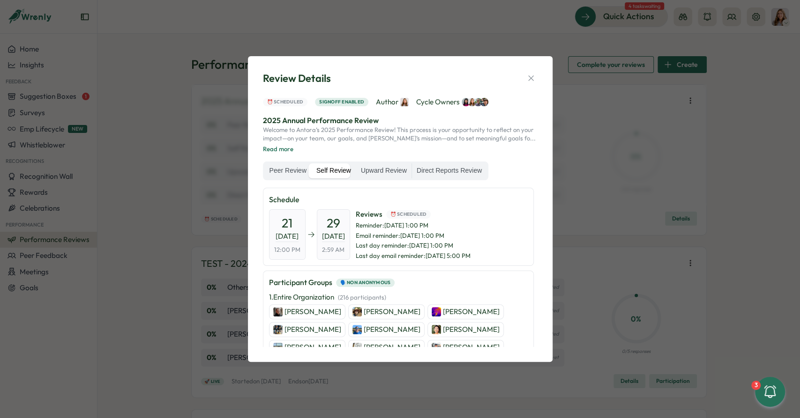
scroll to position [0, 0]
click at [530, 81] on icon "button" at bounding box center [530, 78] width 9 height 9
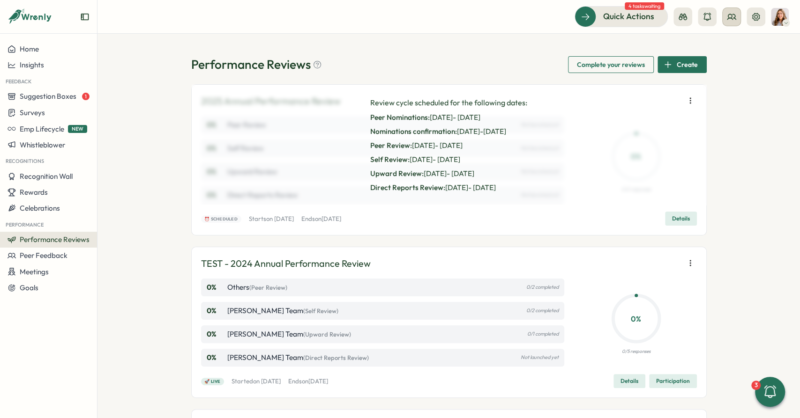
click at [730, 18] on icon at bounding box center [731, 16] width 8 height 5
click at [739, 41] on div "Org Members" at bounding box center [731, 46] width 70 height 18
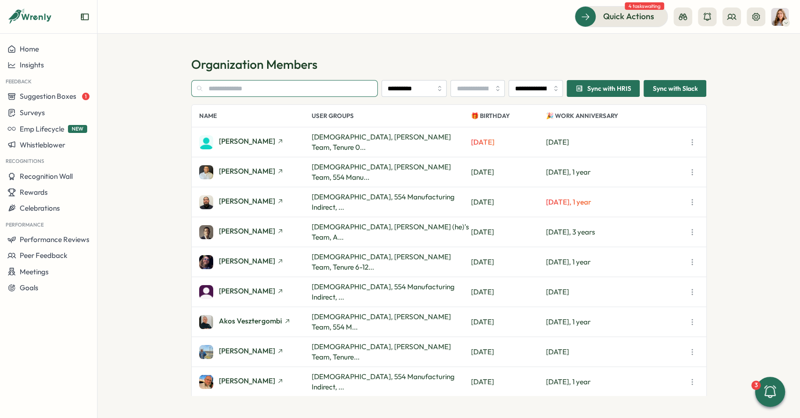
click at [308, 85] on input "text" at bounding box center [284, 88] width 187 height 17
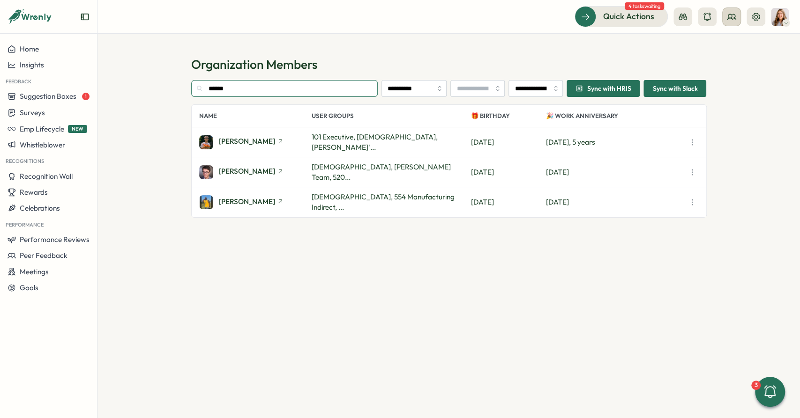
type input "******"
click at [732, 13] on icon at bounding box center [731, 16] width 9 height 9
click at [731, 64] on div "User Groups" at bounding box center [731, 64] width 59 height 10
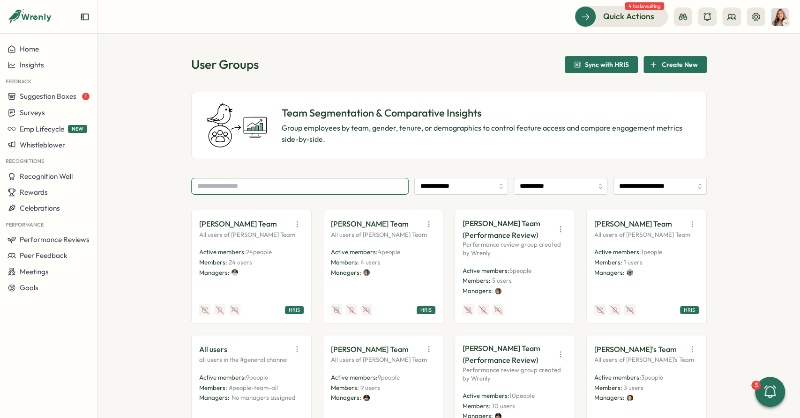
click at [253, 188] on input "text" at bounding box center [299, 186] width 217 height 17
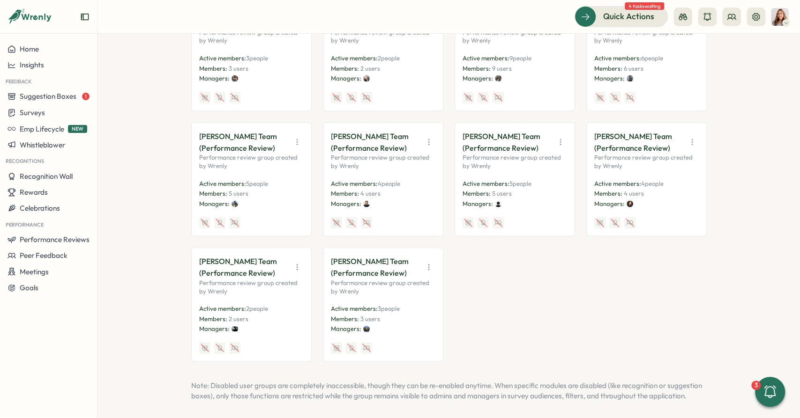
scroll to position [1375, 0]
drag, startPoint x: 536, startPoint y: 313, endPoint x: 535, endPoint y: 305, distance: 8.6
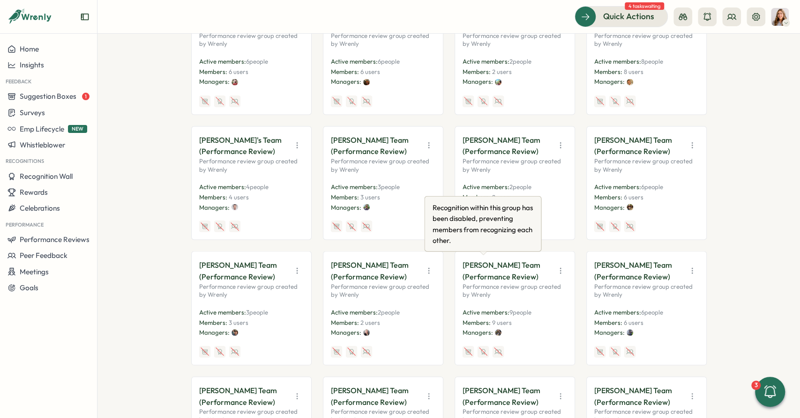
scroll to position [0, 0]
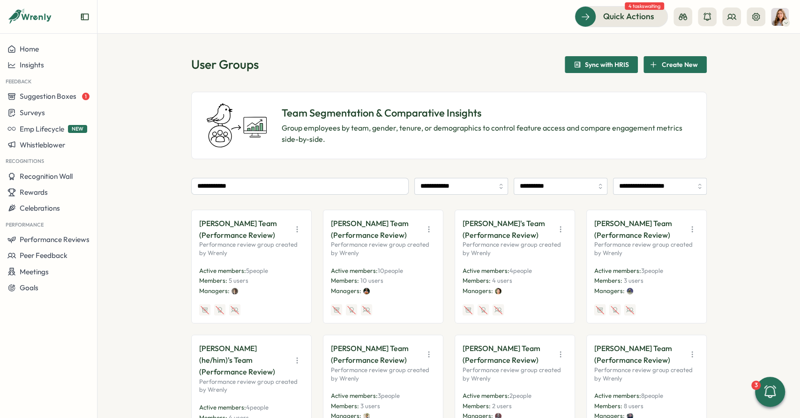
drag, startPoint x: 498, startPoint y: 302, endPoint x: 342, endPoint y: 137, distance: 227.0
click at [297, 179] on input "**********" at bounding box center [299, 186] width 217 height 17
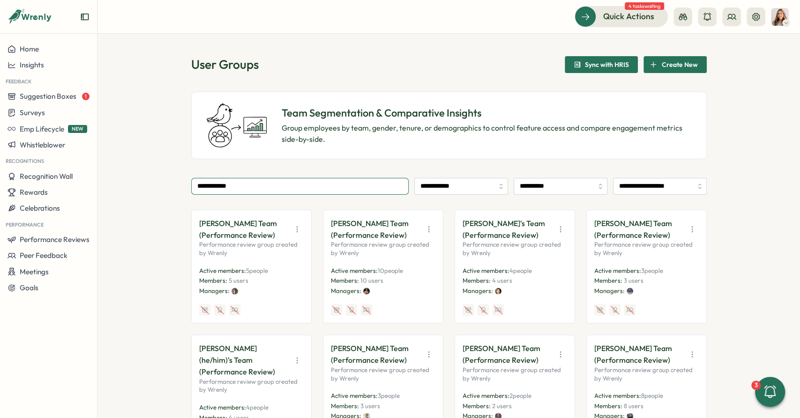
click at [297, 179] on input "**********" at bounding box center [299, 186] width 217 height 17
type input "*"
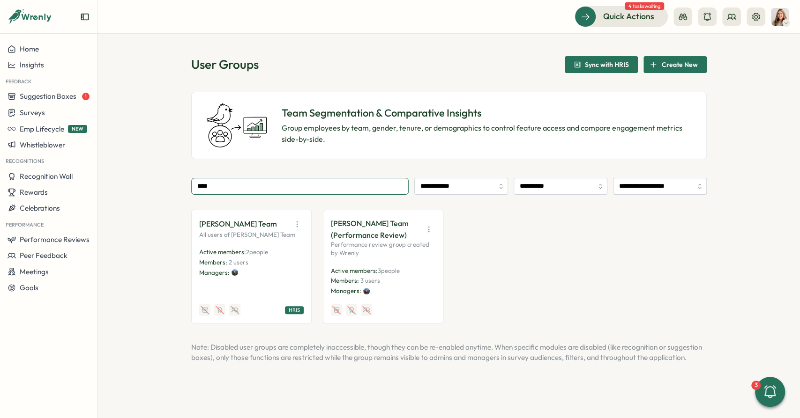
type input "****"
click at [429, 229] on icon "button" at bounding box center [428, 229] width 9 height 9
click at [408, 252] on button "View Audience" at bounding box center [404, 250] width 59 height 16
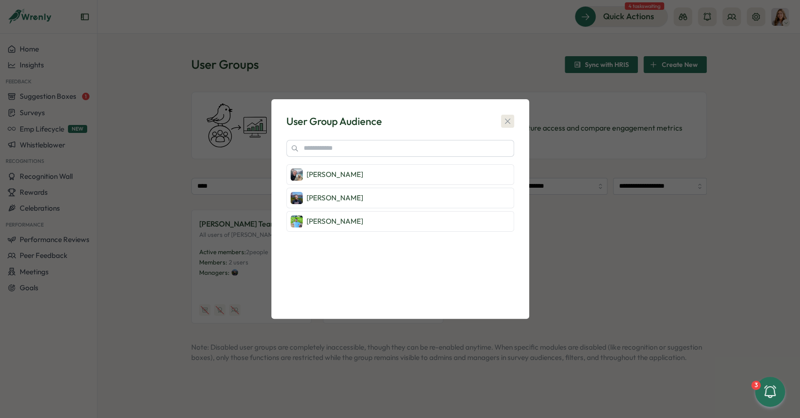
click at [510, 119] on icon "button" at bounding box center [507, 121] width 9 height 9
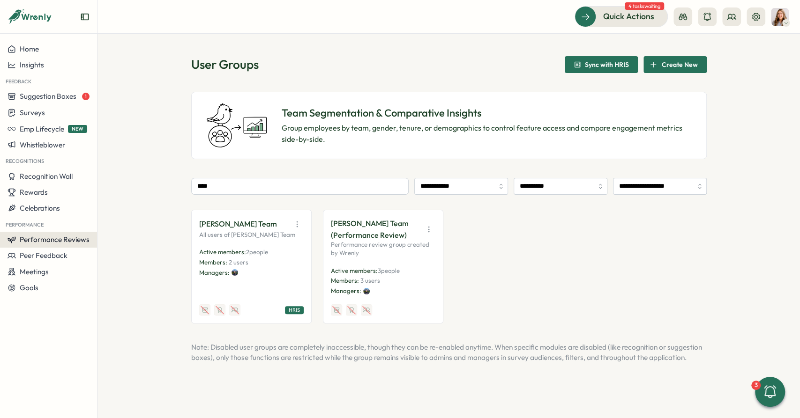
click at [50, 236] on span "Performance Reviews" at bounding box center [55, 239] width 70 height 9
click at [111, 225] on div "Reviews" at bounding box center [135, 222] width 73 height 10
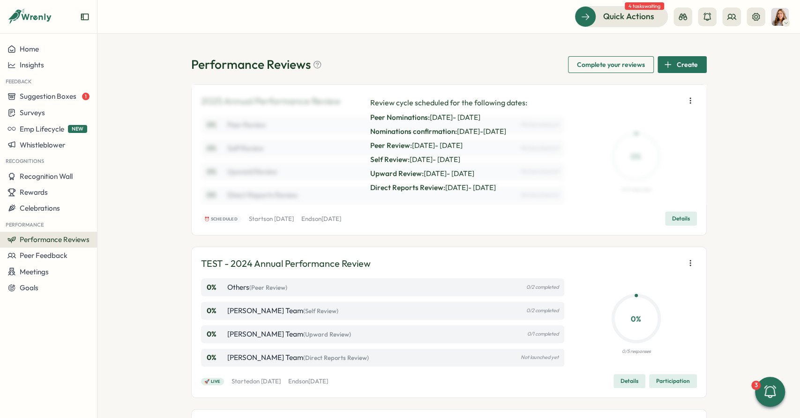
click at [686, 218] on span "Details" at bounding box center [681, 218] width 18 height 13
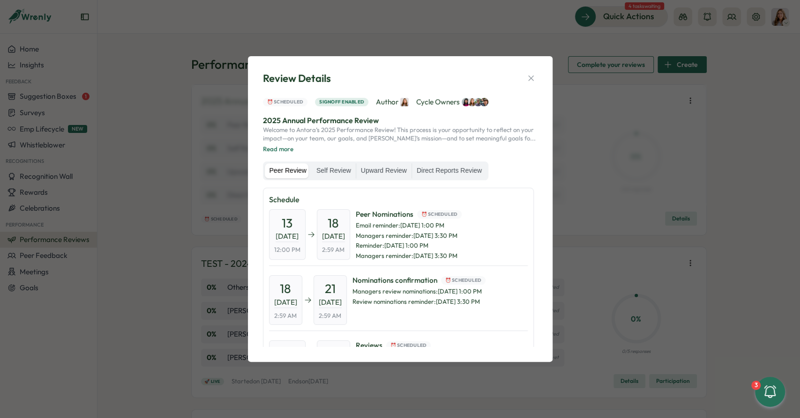
click at [410, 196] on p "Schedule" at bounding box center [398, 200] width 259 height 12
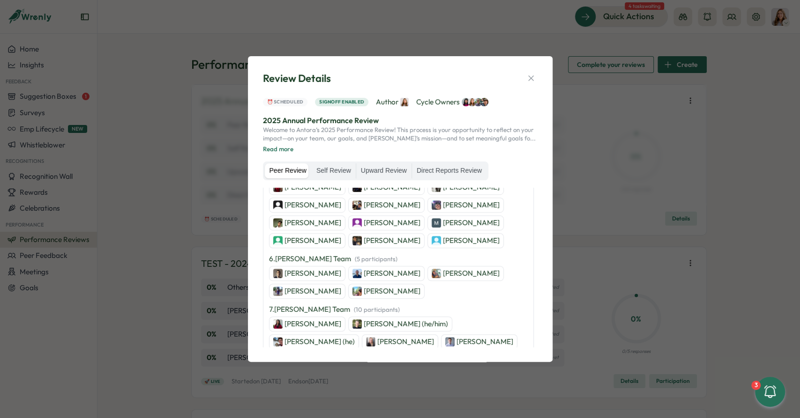
scroll to position [2251, 0]
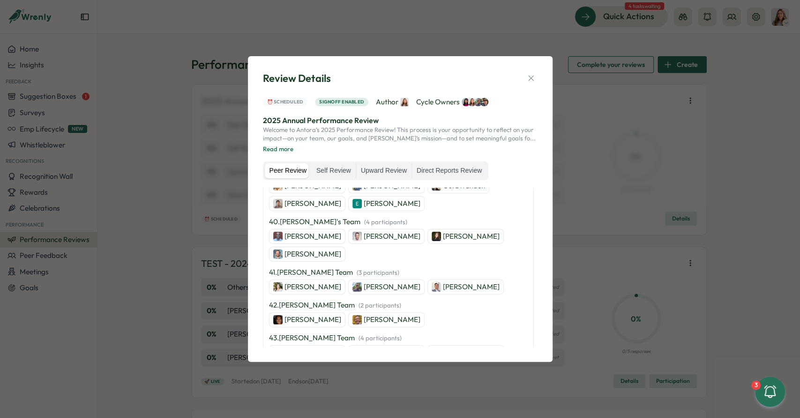
drag, startPoint x: 282, startPoint y: 267, endPoint x: 339, endPoint y: 268, distance: 56.2
copy p "Sherri Mills's Team"
click at [312, 172] on label "Self Review" at bounding box center [334, 171] width 44 height 15
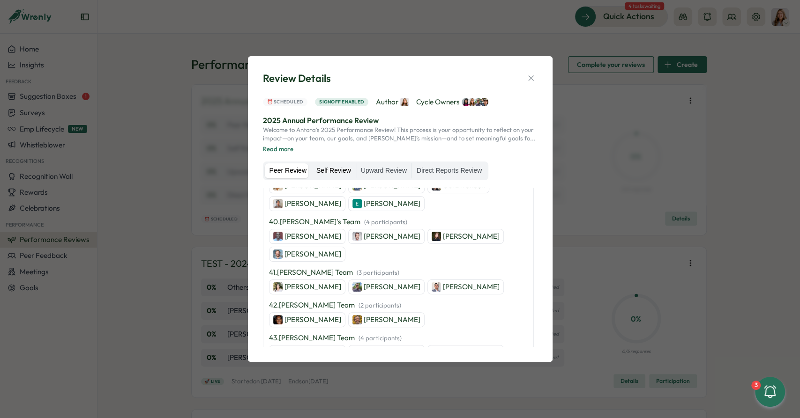
click at [329, 170] on label "Self Review" at bounding box center [334, 171] width 44 height 15
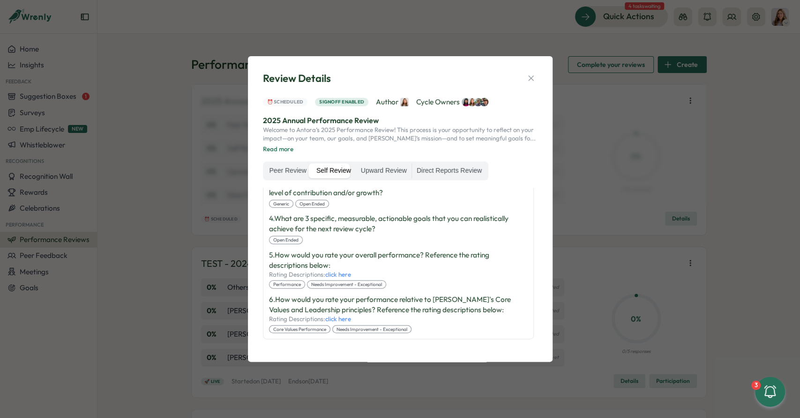
scroll to position [1356, 0]
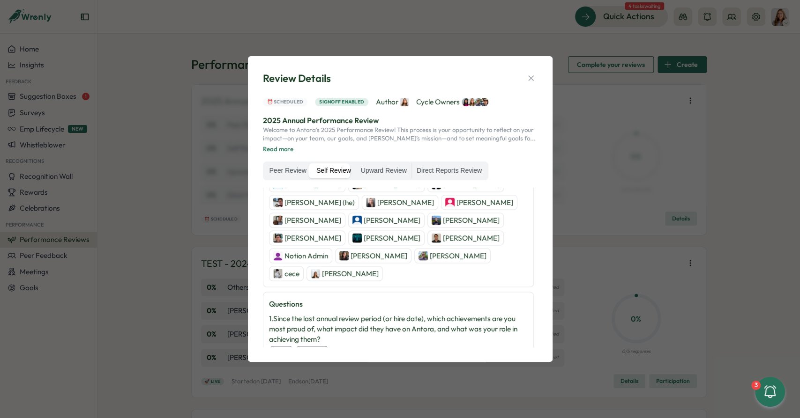
click at [373, 171] on label "Upward Review" at bounding box center [383, 171] width 55 height 15
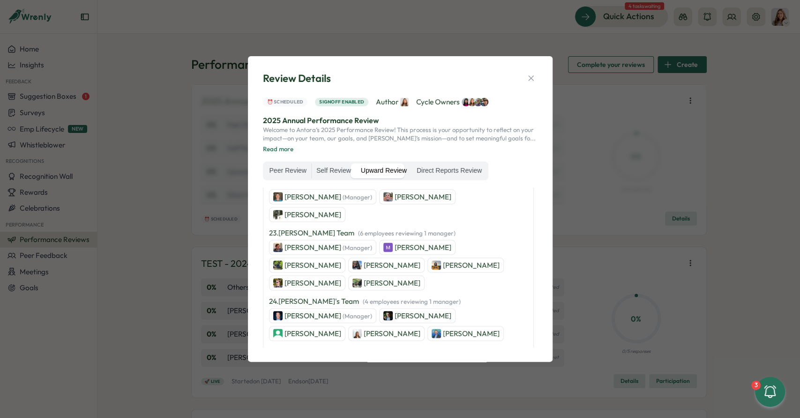
scroll to position [2745, 0]
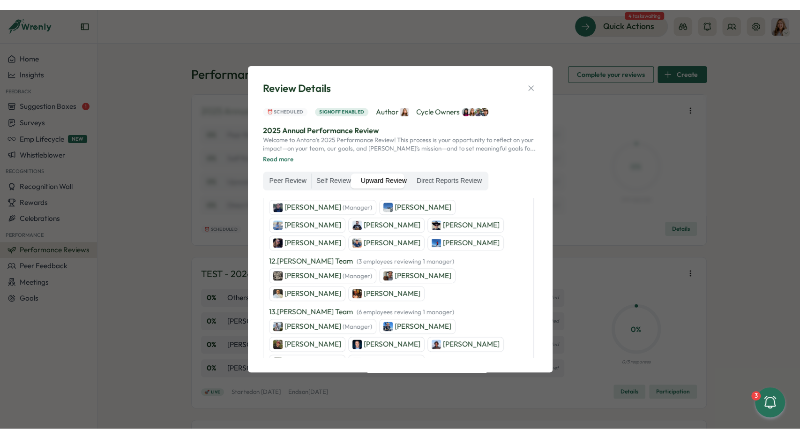
scroll to position [2658, 0]
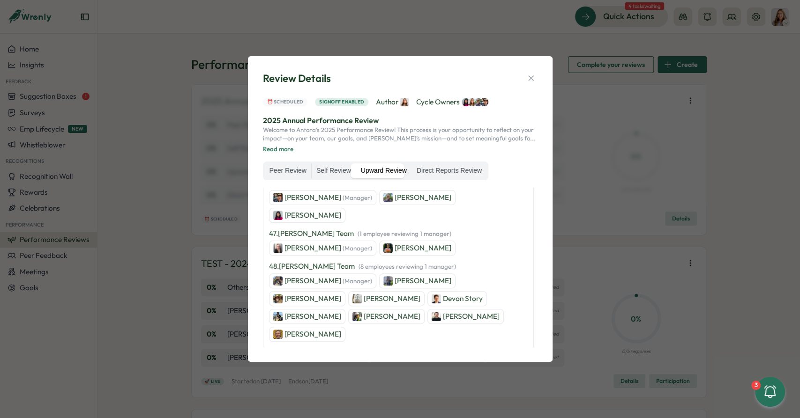
drag, startPoint x: 528, startPoint y: 80, endPoint x: 557, endPoint y: 123, distance: 51.1
click at [529, 80] on icon "button" at bounding box center [530, 78] width 5 height 5
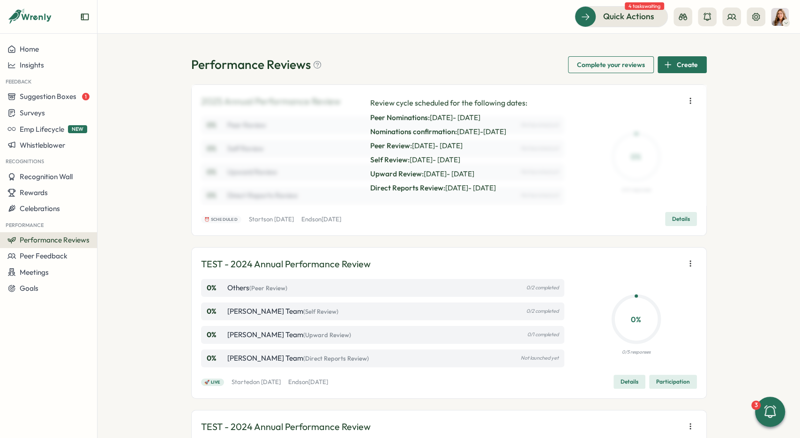
click at [680, 220] on span "Details" at bounding box center [681, 218] width 18 height 13
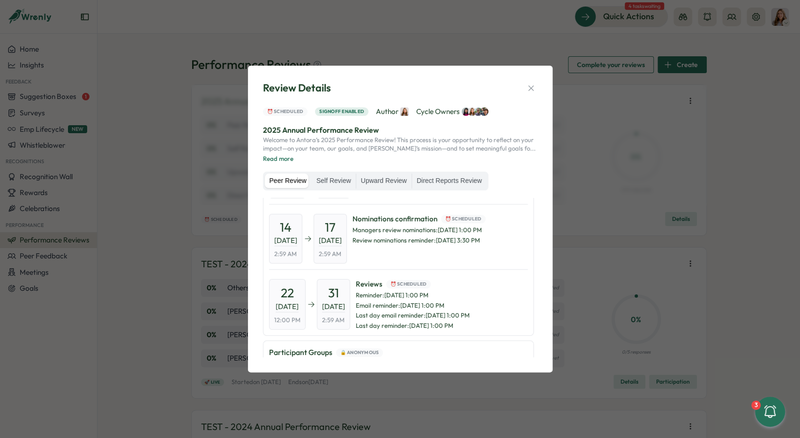
scroll to position [70, 0]
drag, startPoint x: 532, startPoint y: 84, endPoint x: 533, endPoint y: 104, distance: 19.7
click at [531, 84] on icon "button" at bounding box center [530, 87] width 9 height 9
